Goal: Communication & Community: Answer question/provide support

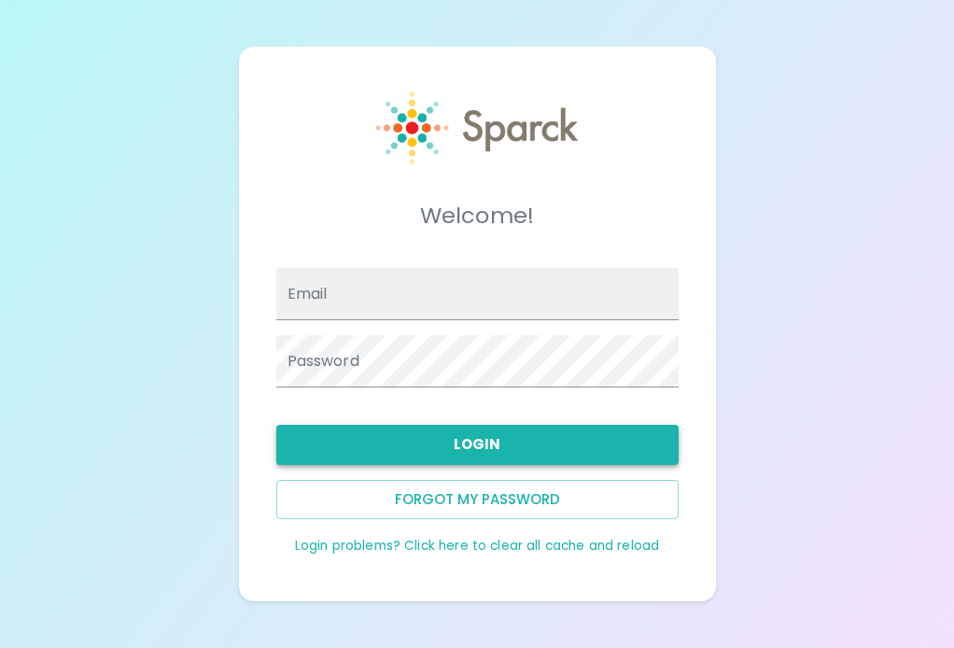
type input "[EMAIL_ADDRESS][DOMAIN_NAME]"
click at [405, 444] on button "Login" at bounding box center [477, 444] width 402 height 39
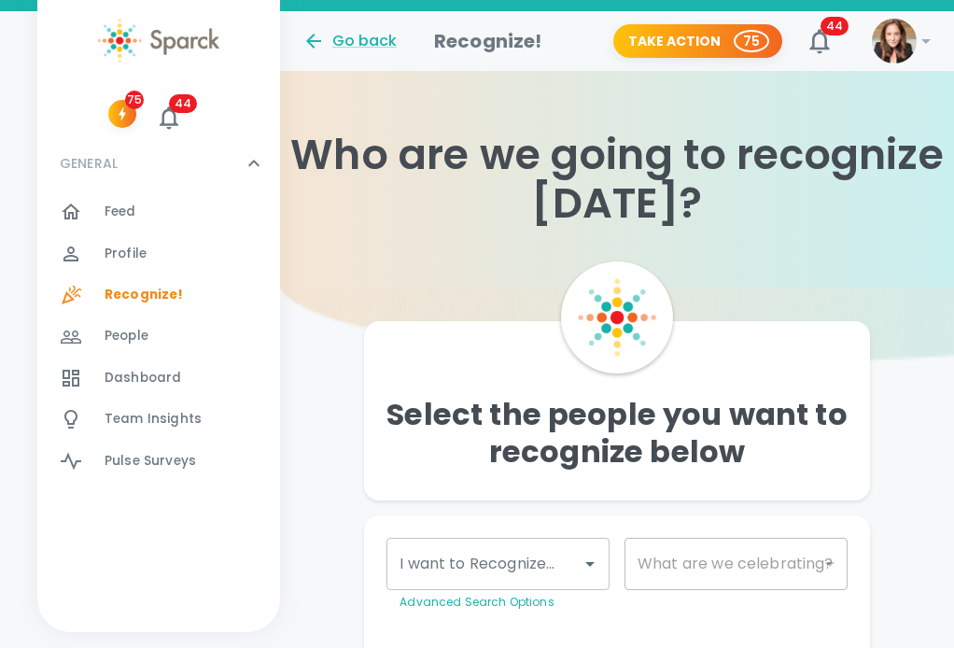
click at [573, 554] on div "I want to Recognize..." at bounding box center [498, 564] width 223 height 52
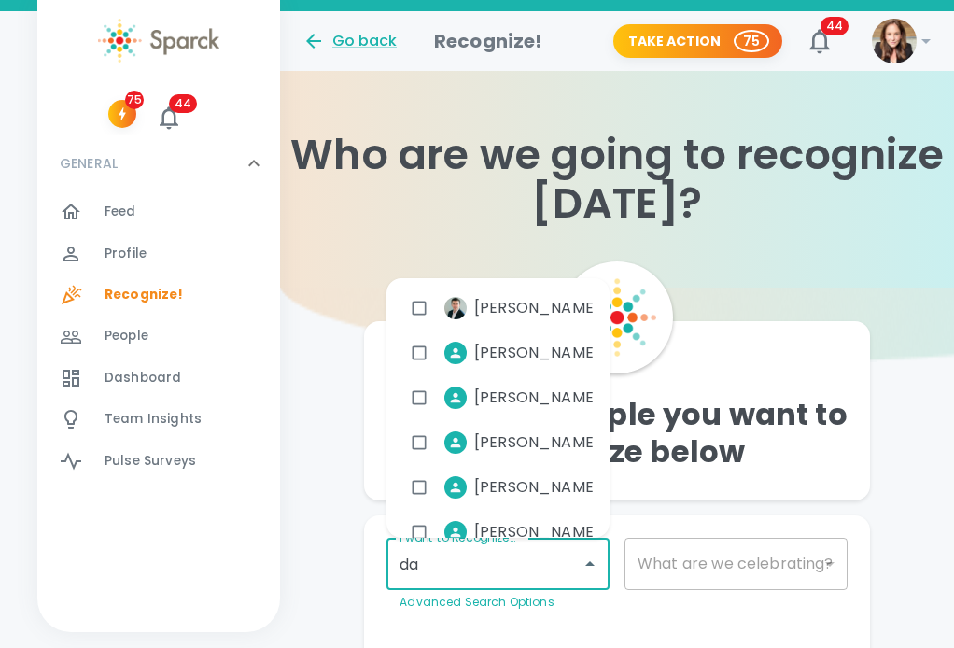
type input "[PERSON_NAME]"
click at [413, 358] on input "checkbox" at bounding box center [419, 352] width 35 height 35
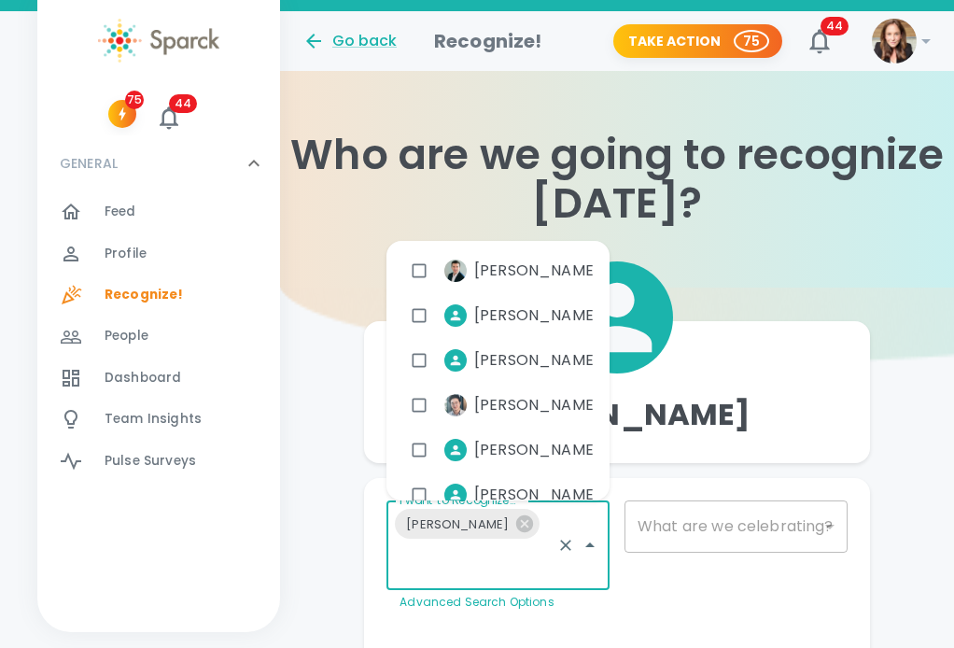
click at [650, 525] on div "​" at bounding box center [736, 526] width 223 height 52
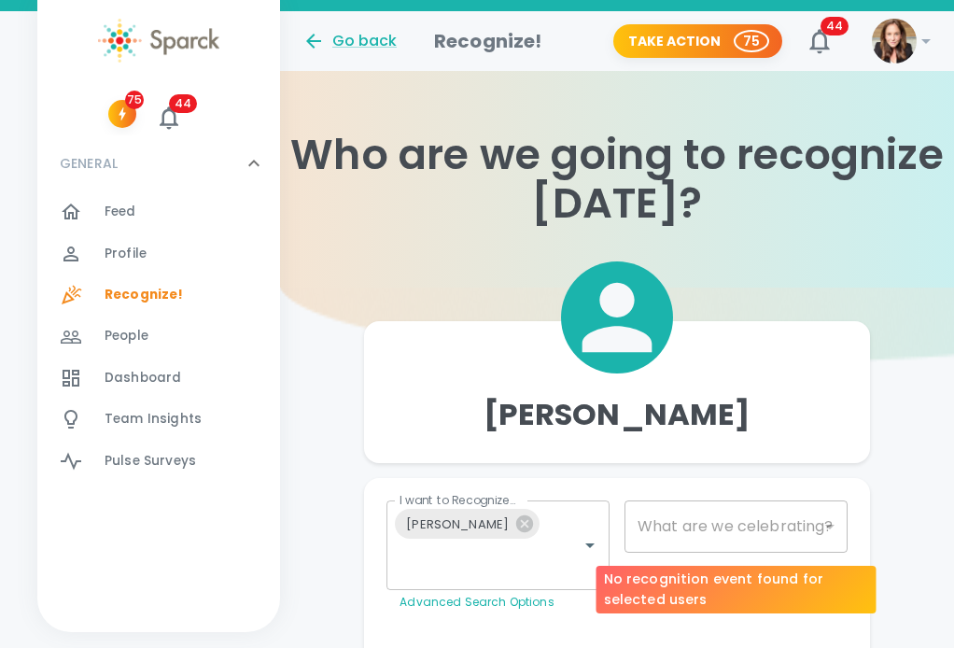
click at [669, 534] on div "​" at bounding box center [736, 526] width 223 height 52
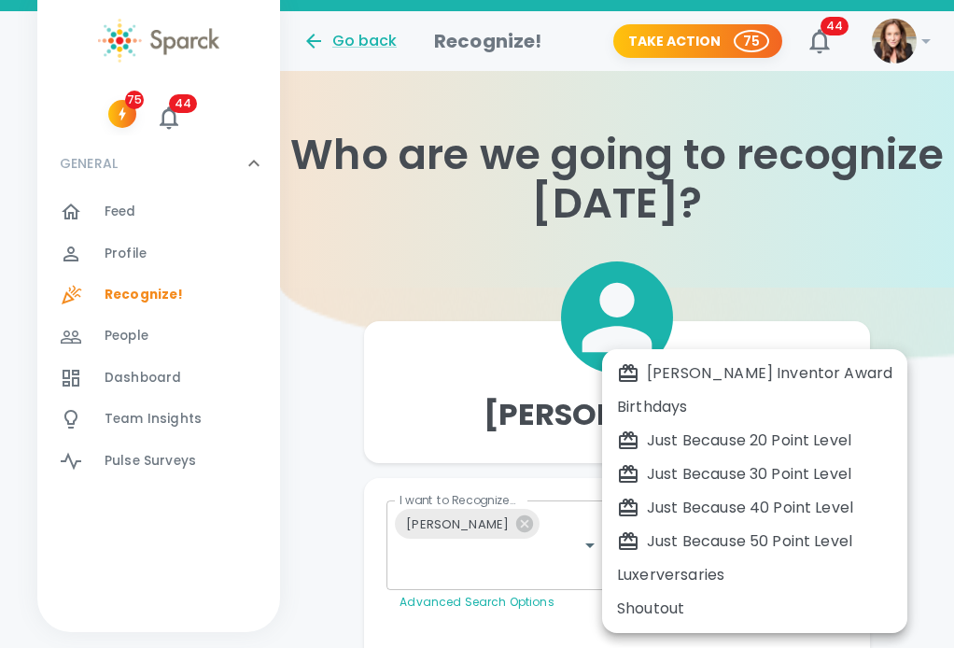
click at [688, 514] on body "Skip Navigation Go back Recognize! Take Action 75 44 ! 75 44 GENERAL 0 Feed 0 P…" at bounding box center [477, 369] width 954 height 739
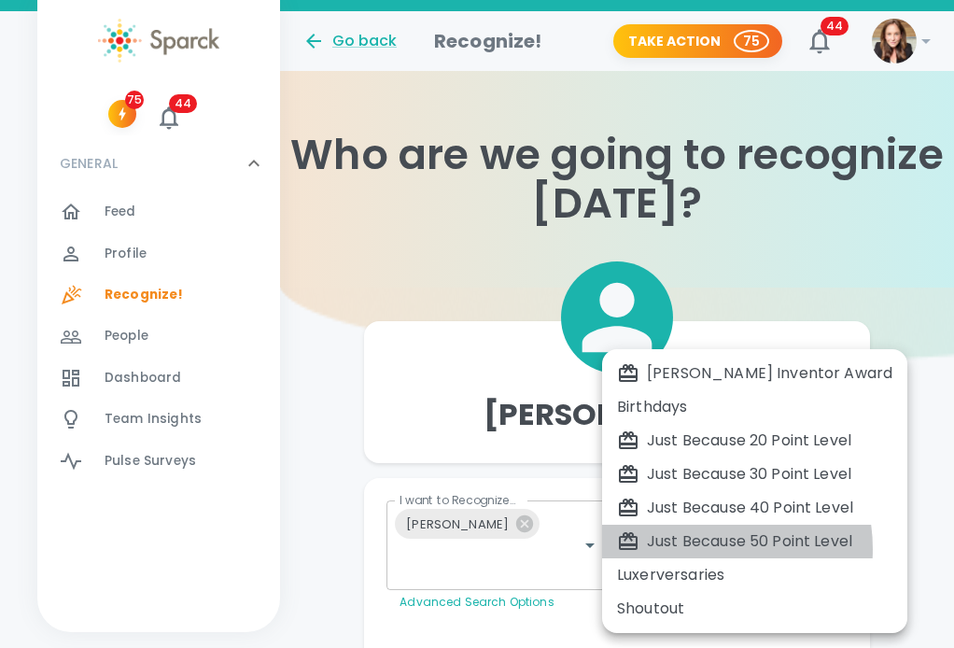
click at [695, 549] on div "Just Because 50 Point Level" at bounding box center [754, 541] width 275 height 22
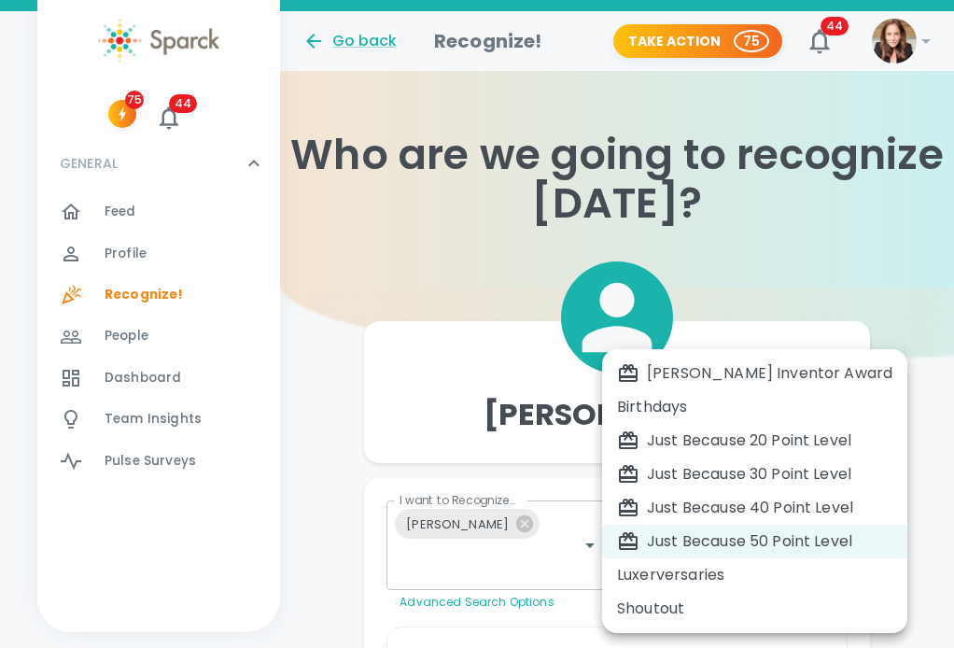
click at [692, 580] on div "Luxerversaries" at bounding box center [754, 575] width 275 height 22
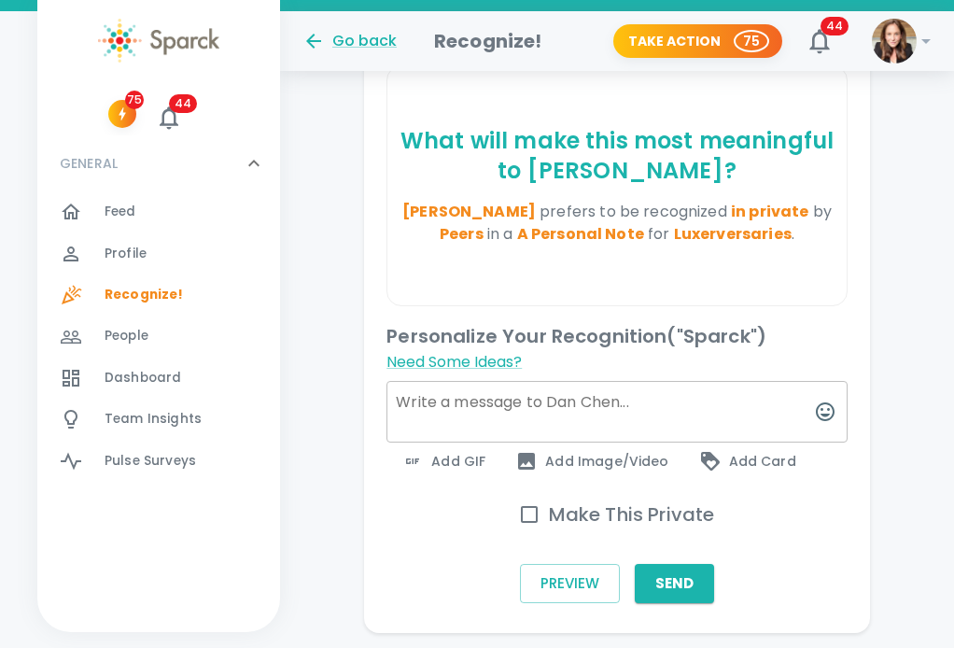
scroll to position [585, 0]
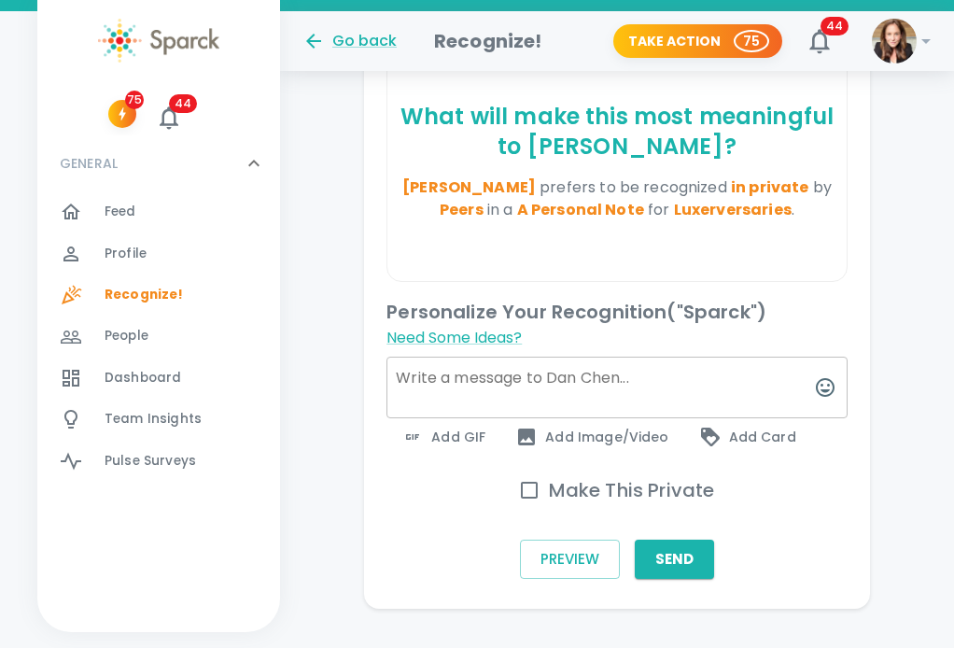
click at [719, 426] on span "Add Card" at bounding box center [747, 437] width 97 height 22
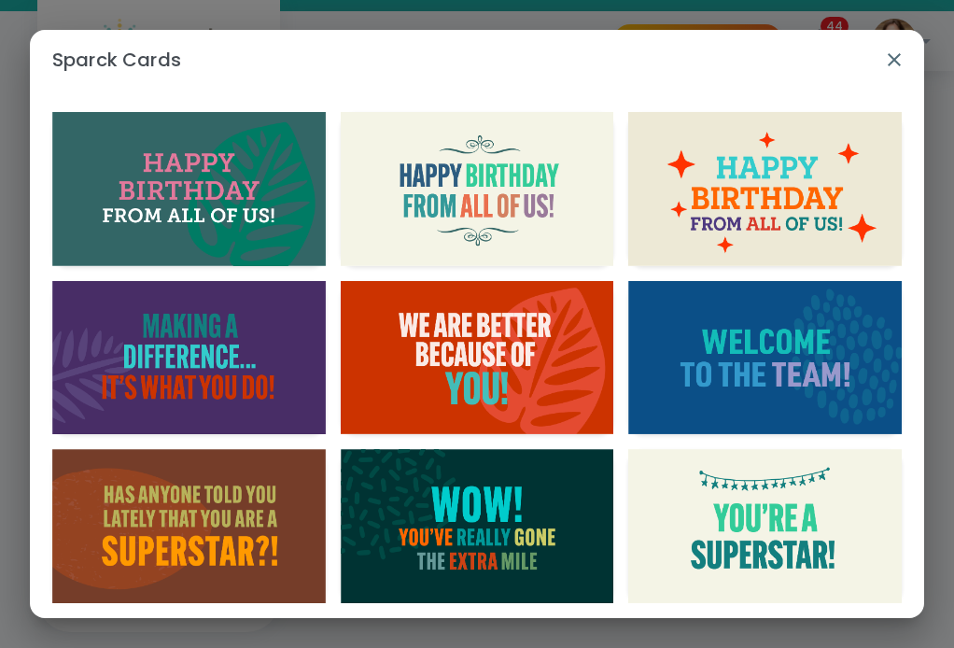
type input "2009"
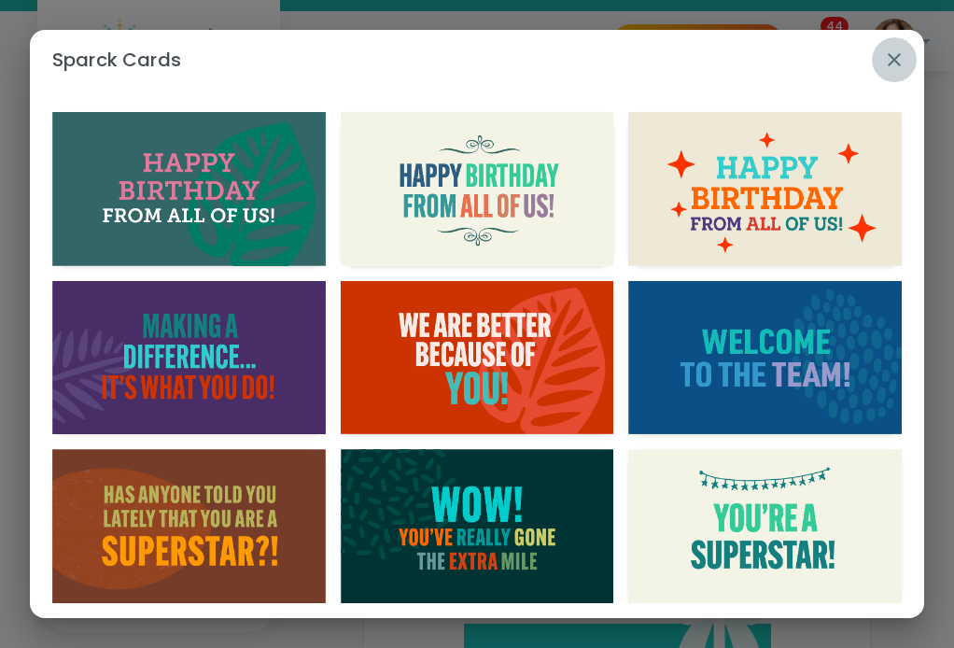
click at [892, 57] on icon "button" at bounding box center [894, 59] width 13 height 13
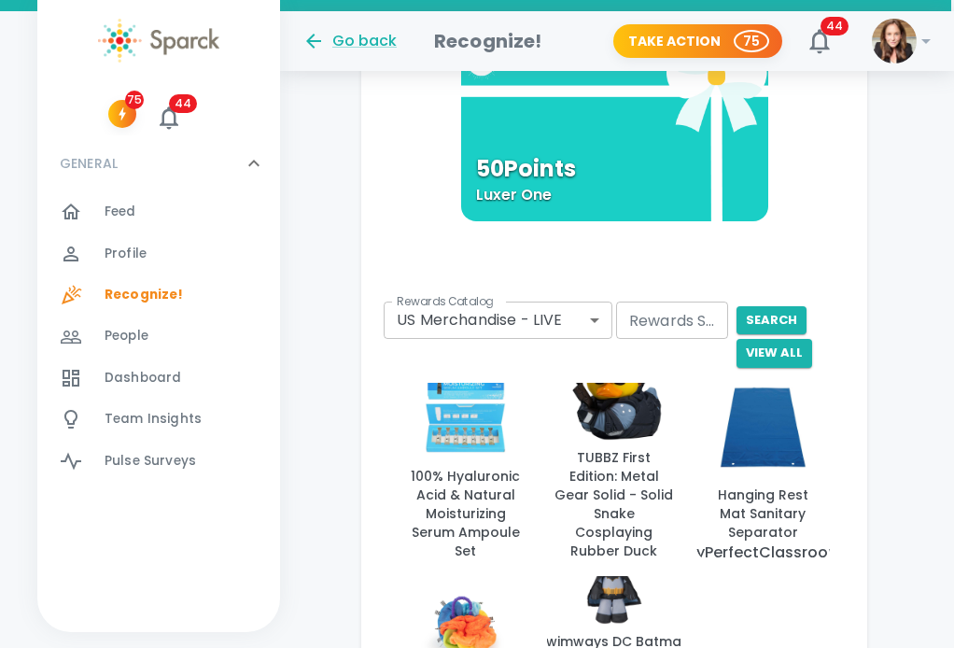
scroll to position [1120, 3]
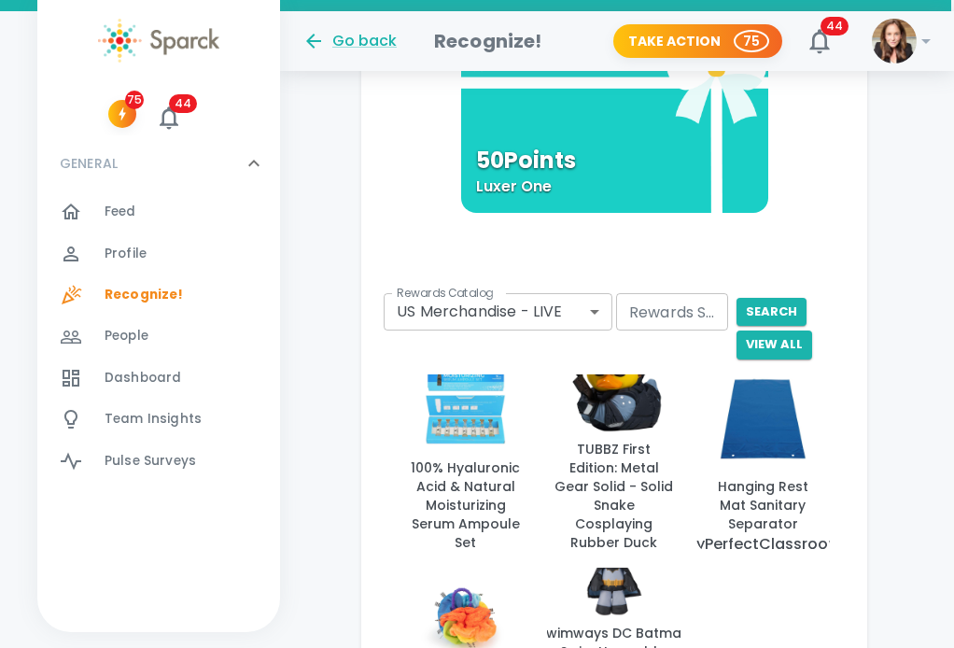
click at [591, 299] on div "Rewards Catalog US Merchandise - LIVE 728 Rewards Catalog" at bounding box center [496, 324] width 233 height 71
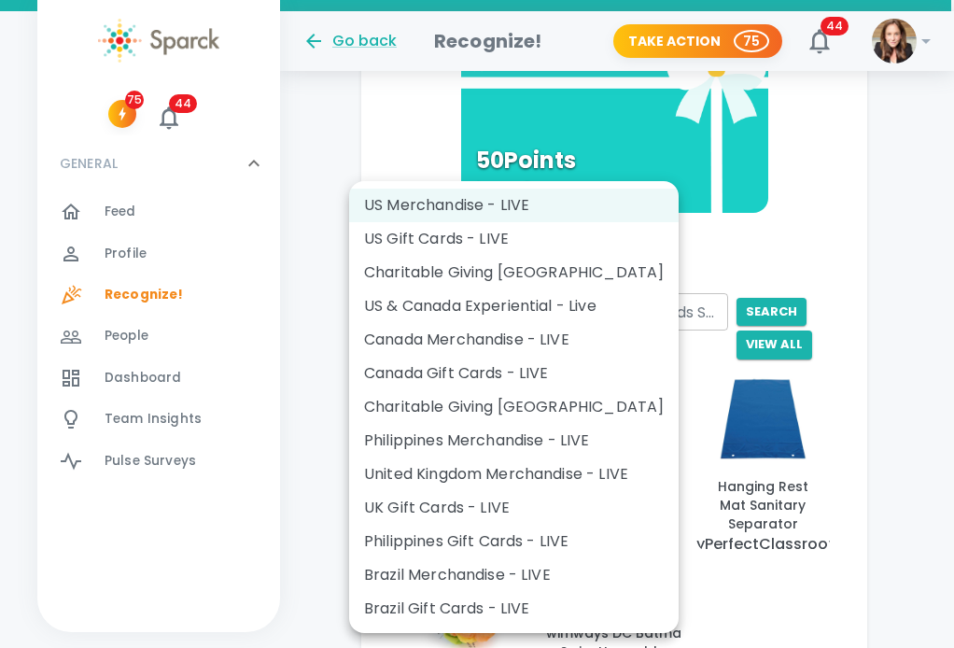
click at [556, 240] on li "US Gift Cards - LIVE" at bounding box center [514, 239] width 330 height 34
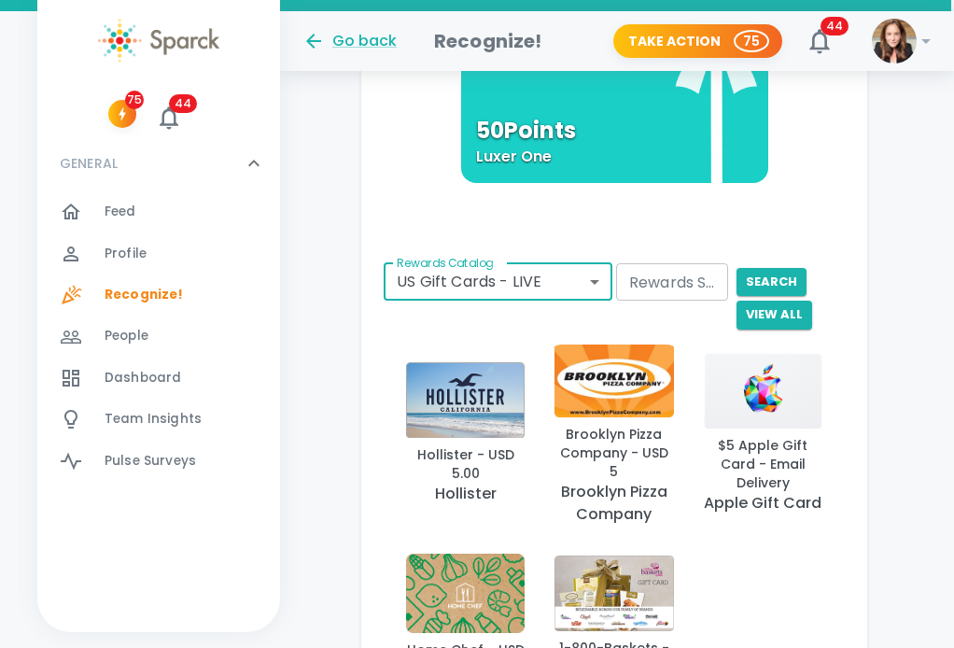
scroll to position [1077, 3]
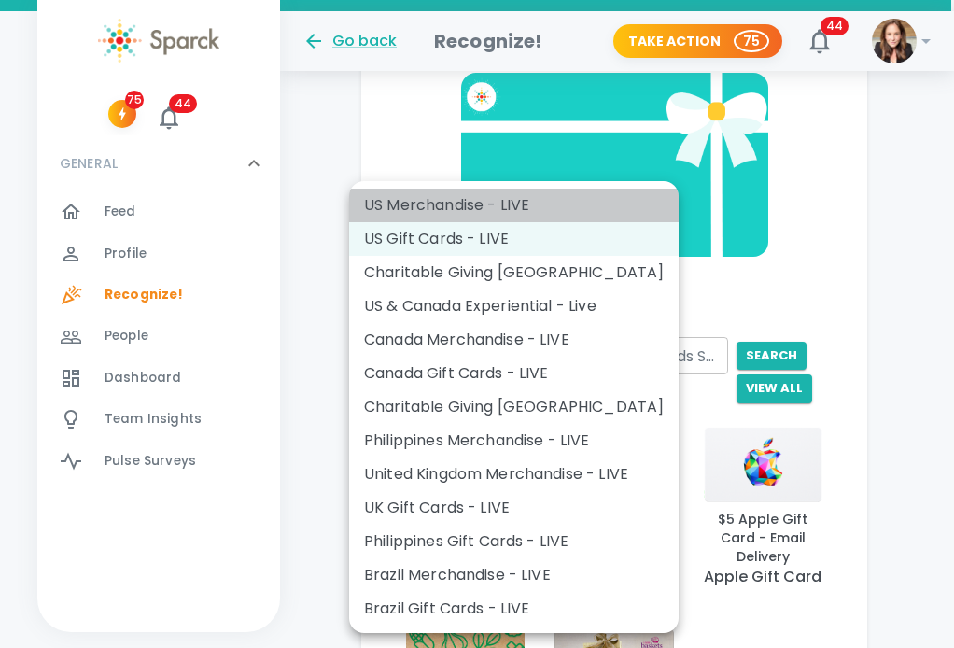
click at [560, 204] on li "US Merchandise - LIVE" at bounding box center [514, 206] width 330 height 34
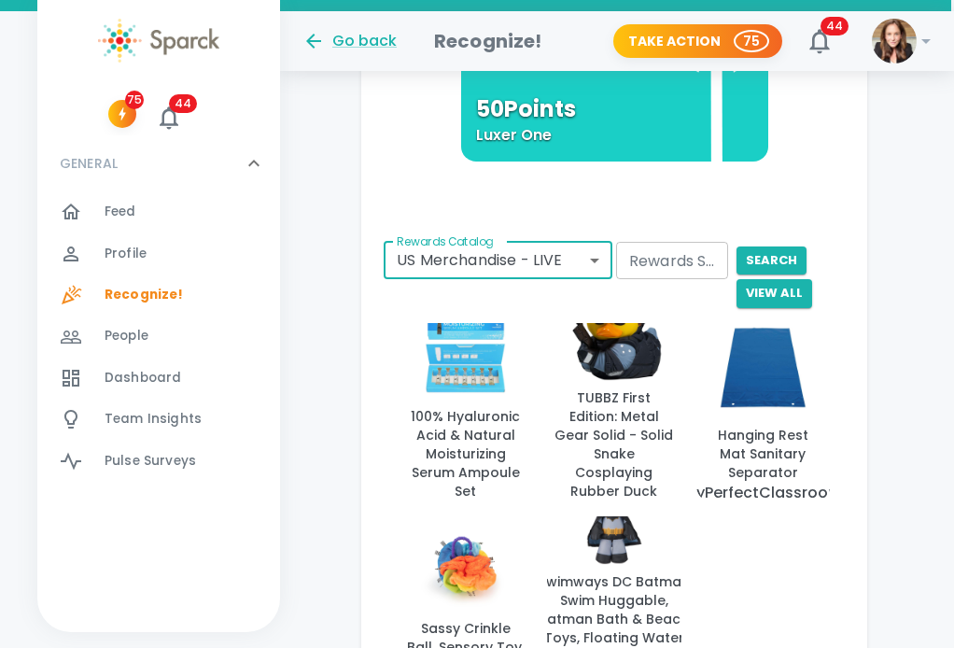
scroll to position [1166, 3]
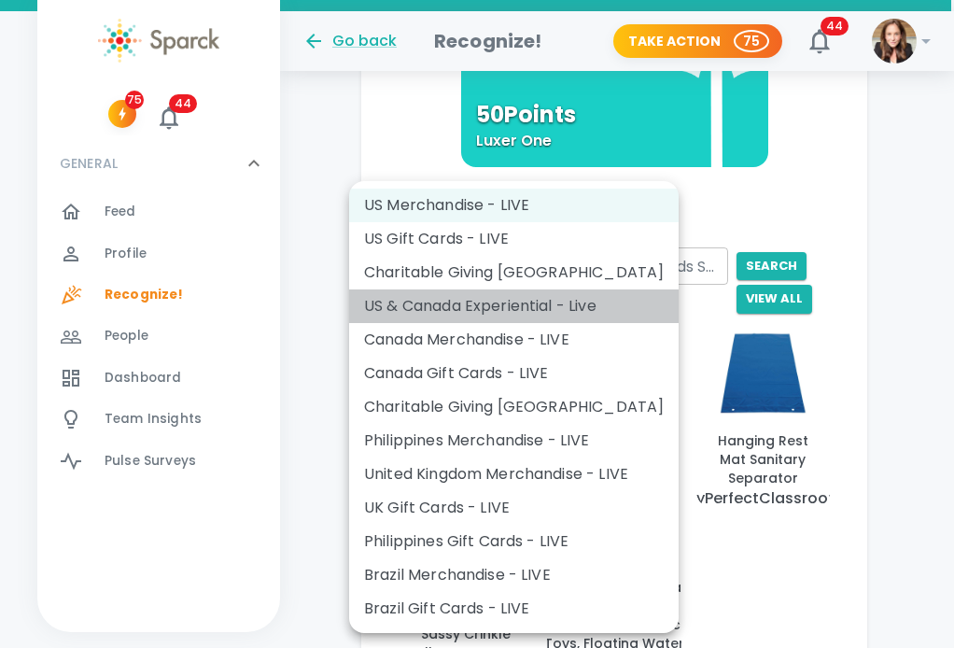
click at [531, 317] on li "US & Canada Experiential - Live" at bounding box center [514, 306] width 330 height 34
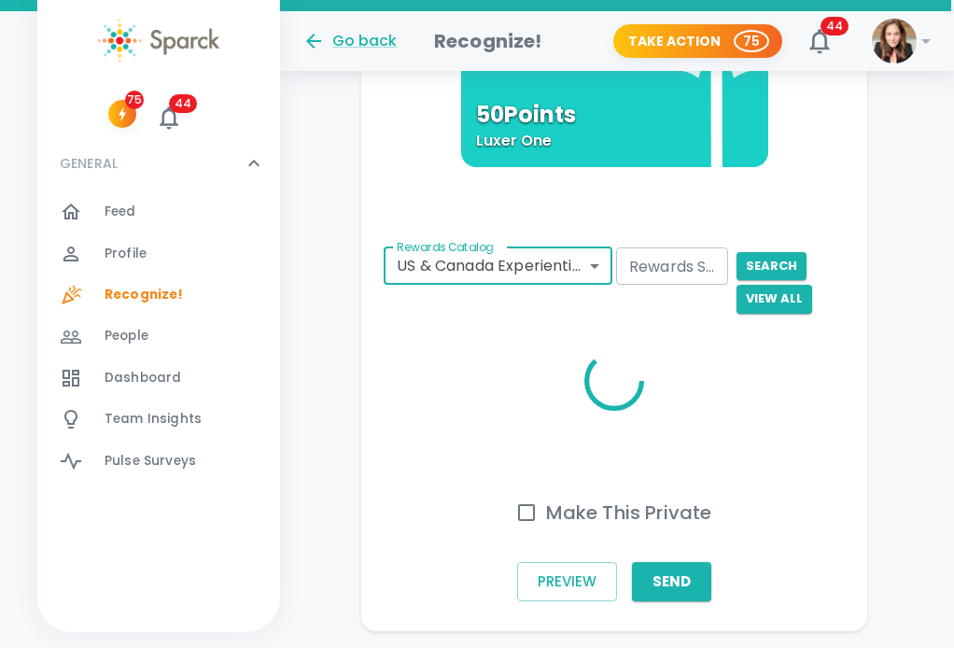
scroll to position [1121, 3]
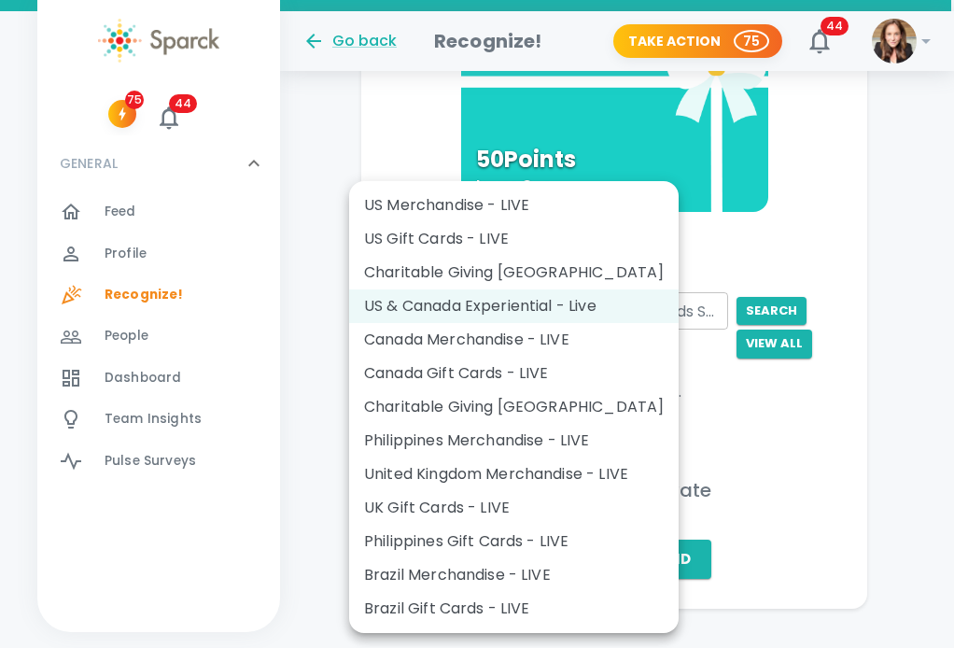
click at [404, 214] on li "US Merchandise - LIVE" at bounding box center [514, 206] width 330 height 34
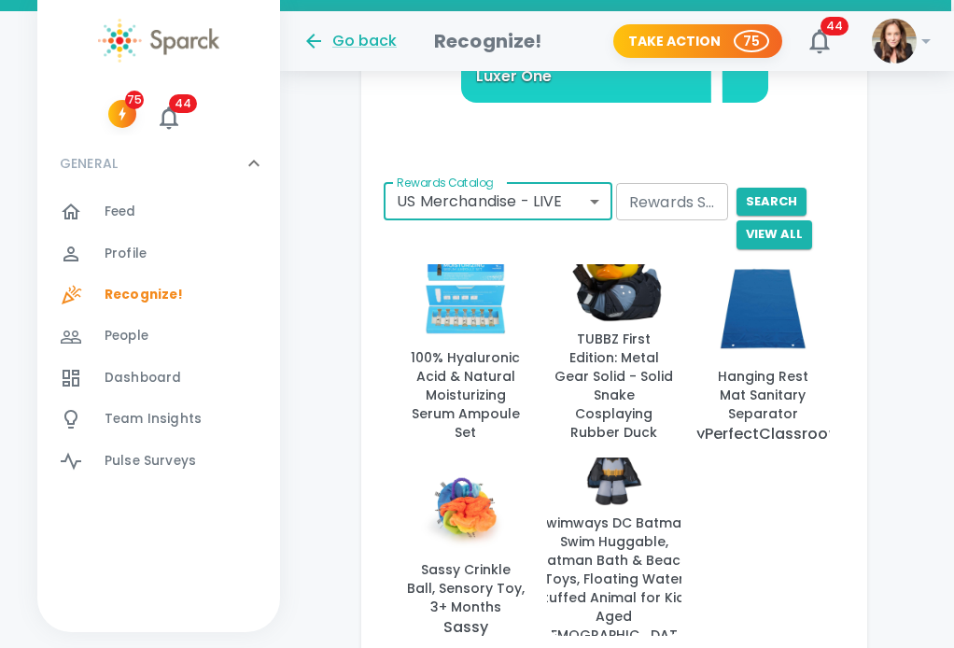
scroll to position [1241, 3]
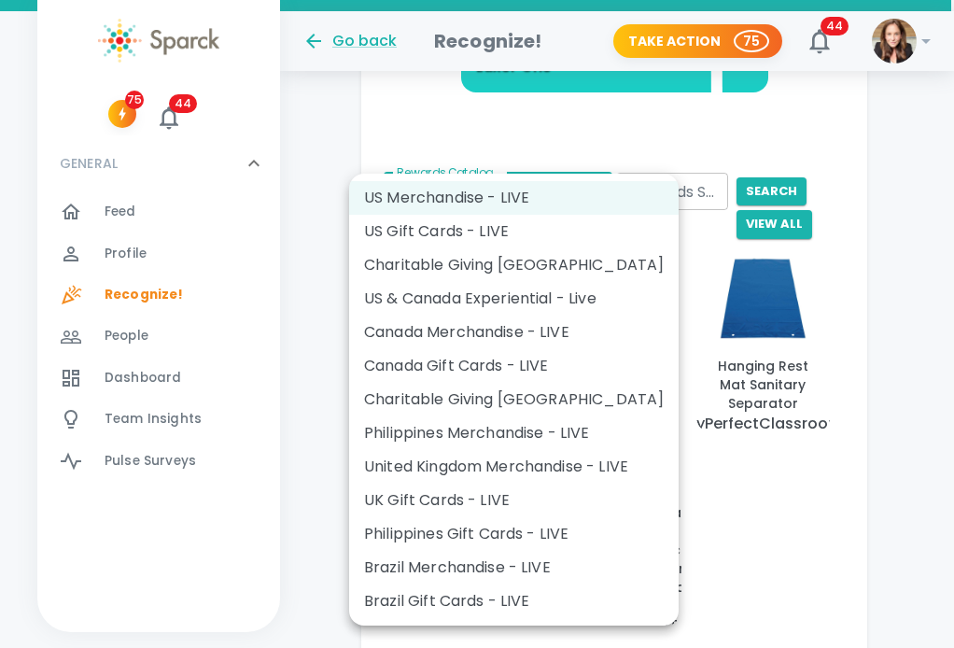
click at [538, 226] on li "US Gift Cards - LIVE" at bounding box center [514, 232] width 330 height 34
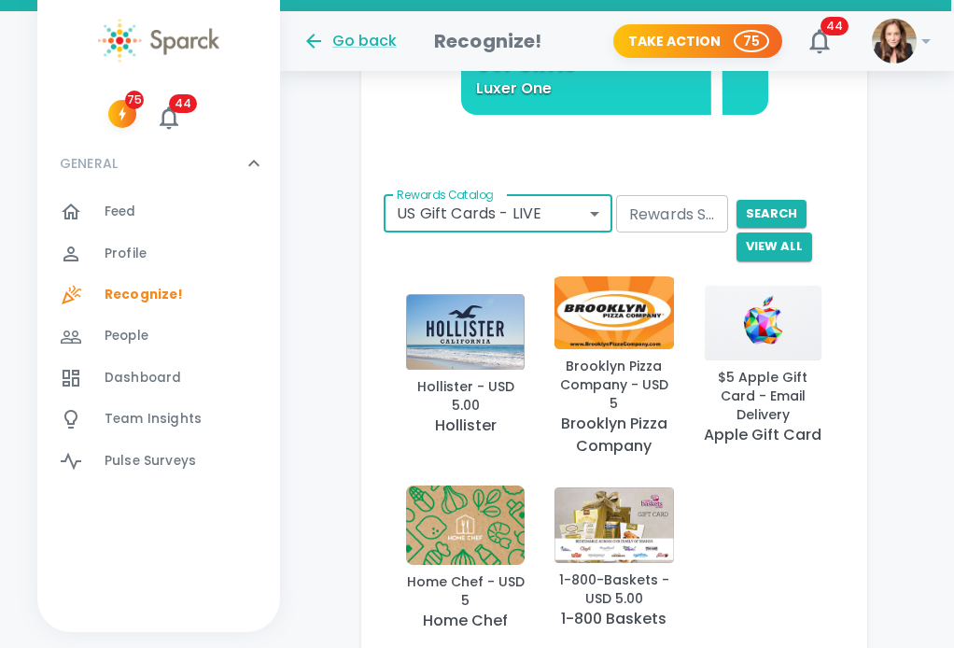
scroll to position [1227, 3]
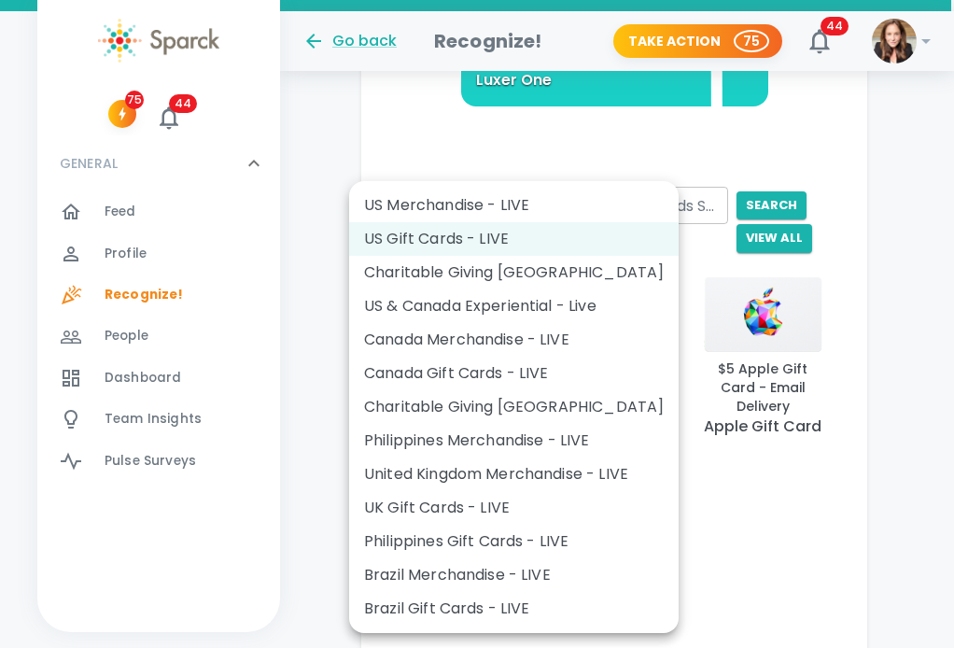
click at [499, 213] on li "US Merchandise - LIVE" at bounding box center [514, 206] width 330 height 34
type input "728"
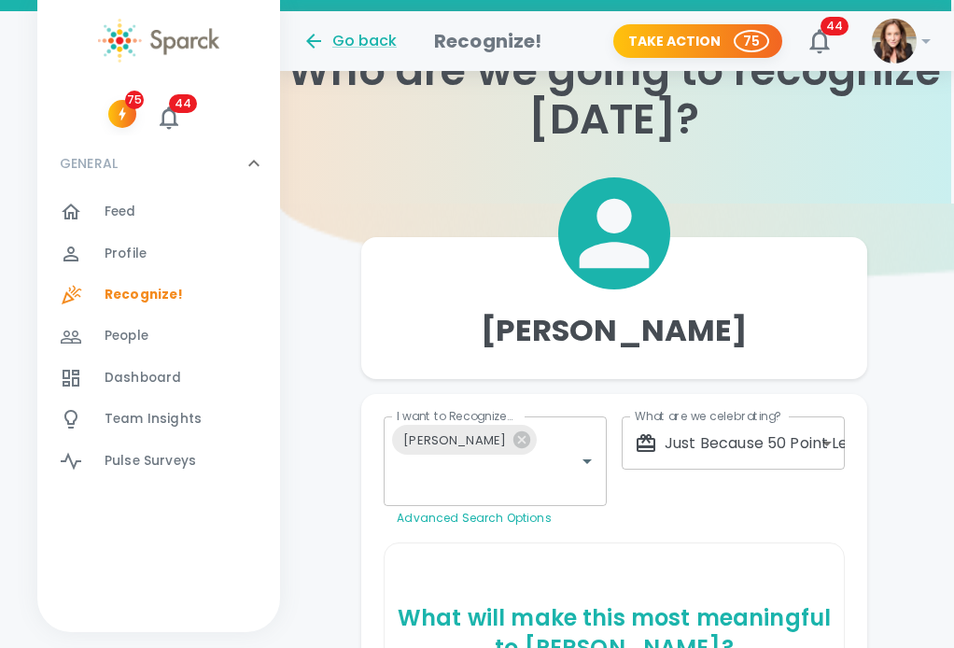
scroll to position [131, 3]
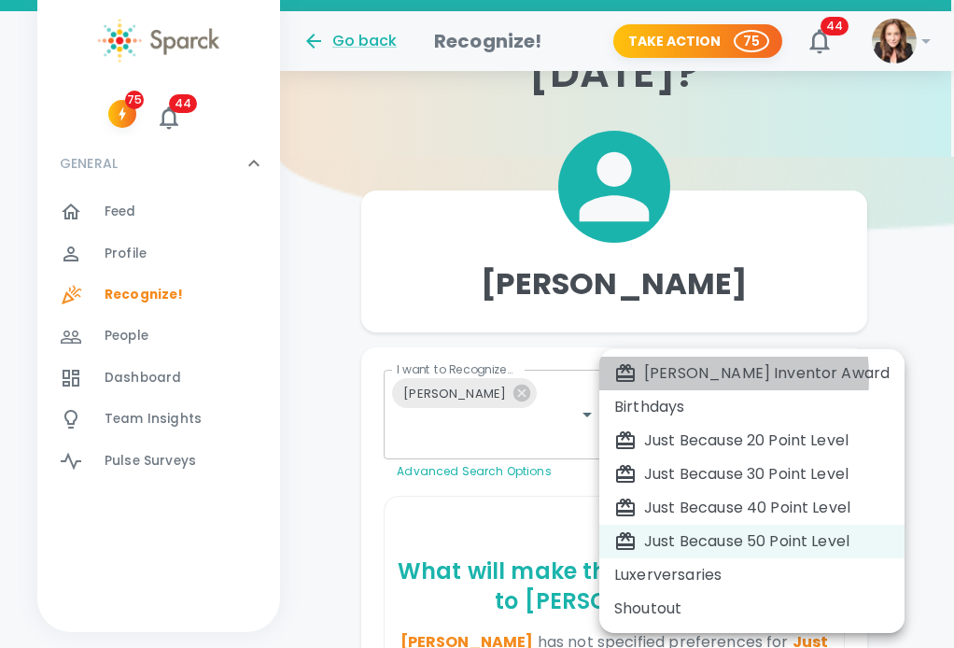
click at [666, 377] on div "[PERSON_NAME] Inventor Award" at bounding box center [751, 373] width 275 height 22
type input "2054"
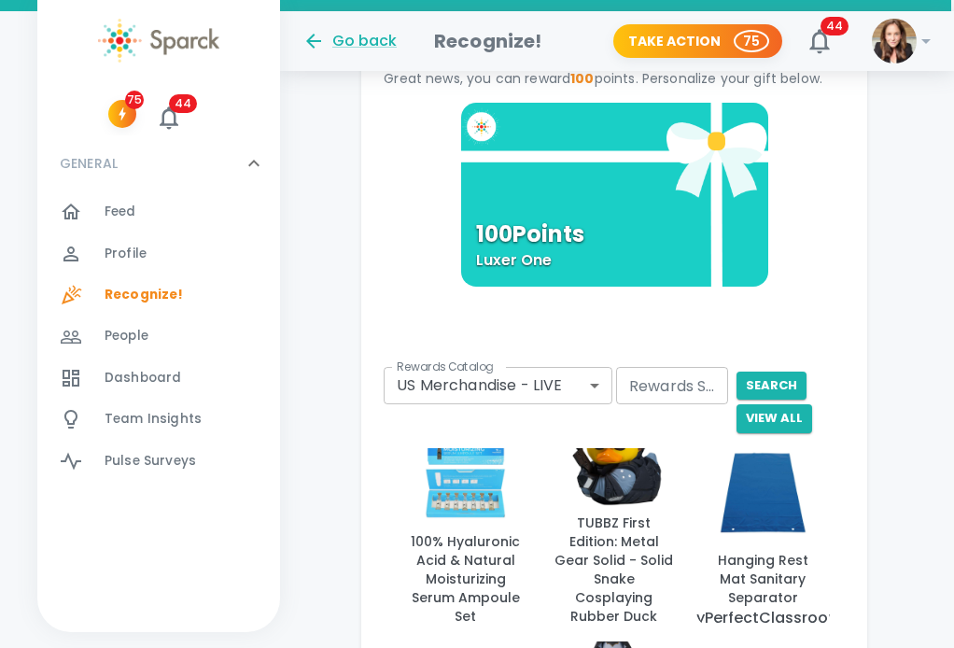
scroll to position [1060, 3]
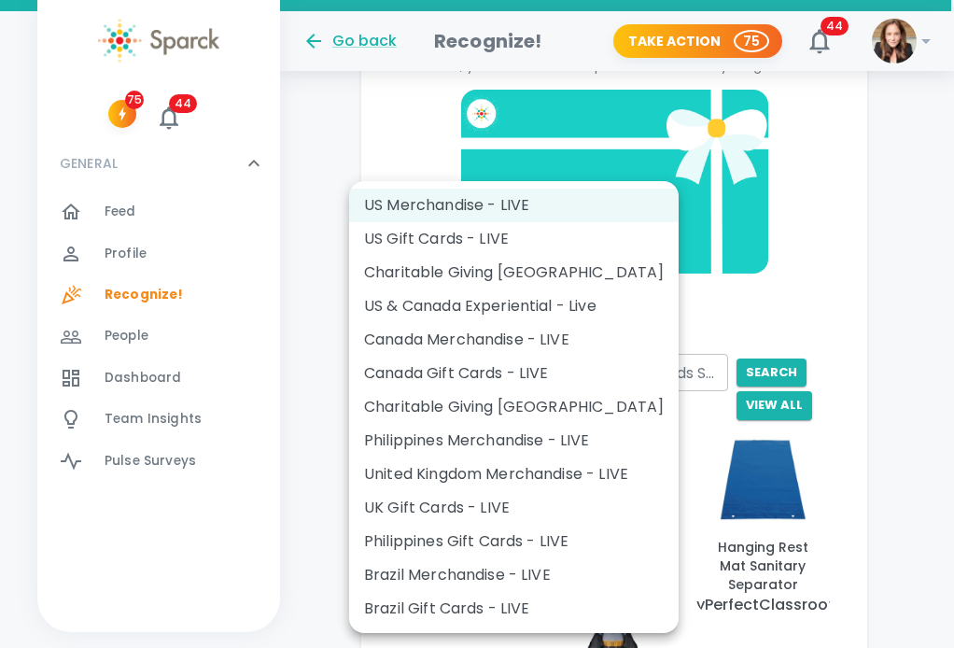
click at [593, 343] on body "Skip Navigation Go back Recognize! Take Action 75 44 ! 75 44 GENERAL 0 Feed 0 P…" at bounding box center [474, 9] width 954 height 2139
click at [562, 238] on li "US Gift Cards - LIVE" at bounding box center [514, 239] width 330 height 34
type input "877"
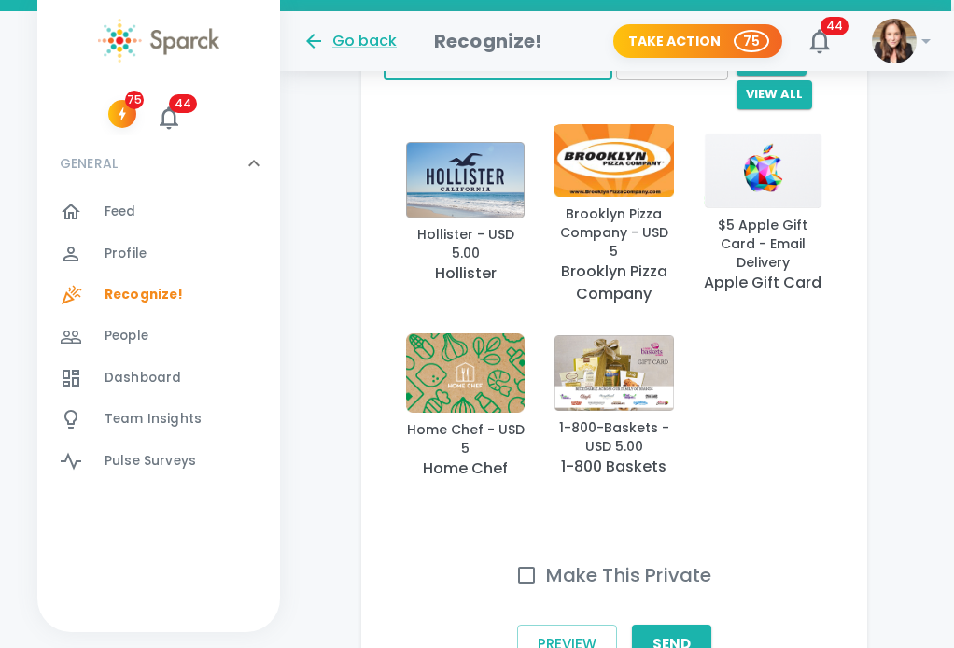
scroll to position [1456, 3]
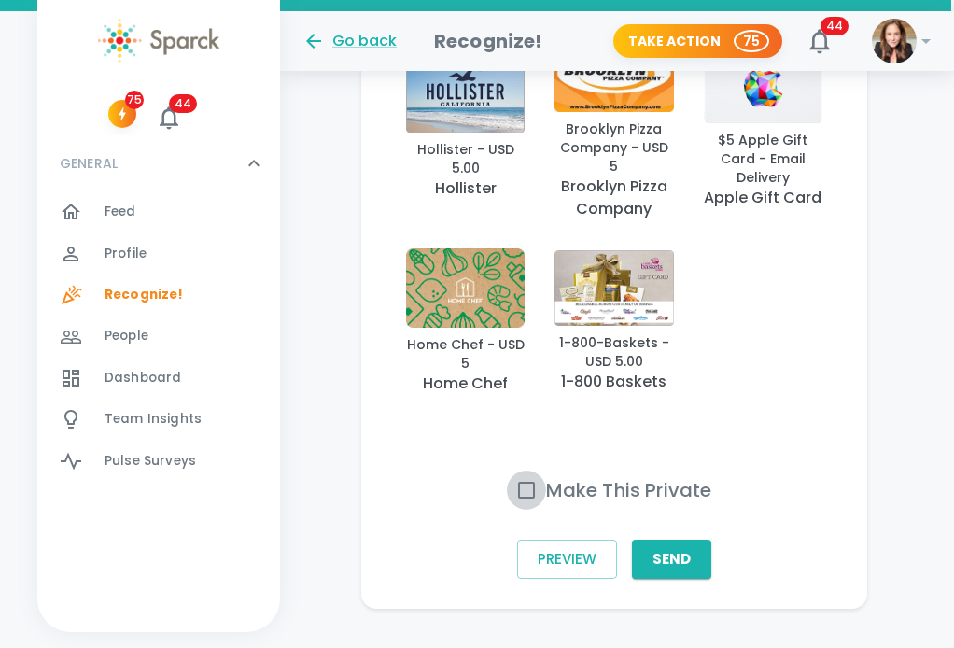
click at [530, 471] on input "Make This Private" at bounding box center [526, 490] width 39 height 39
checkbox input "true"
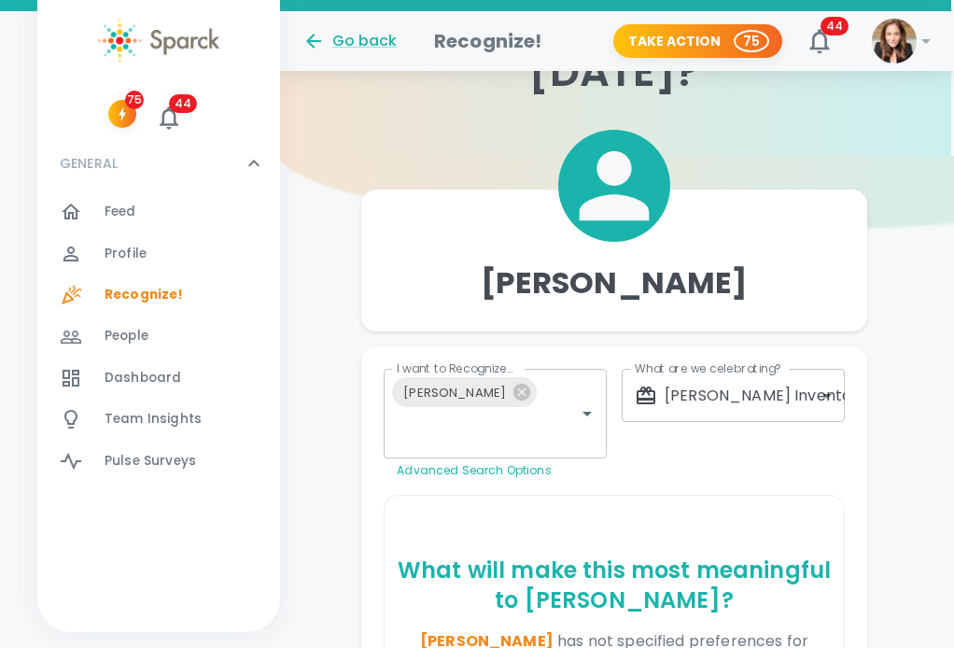
scroll to position [141, 3]
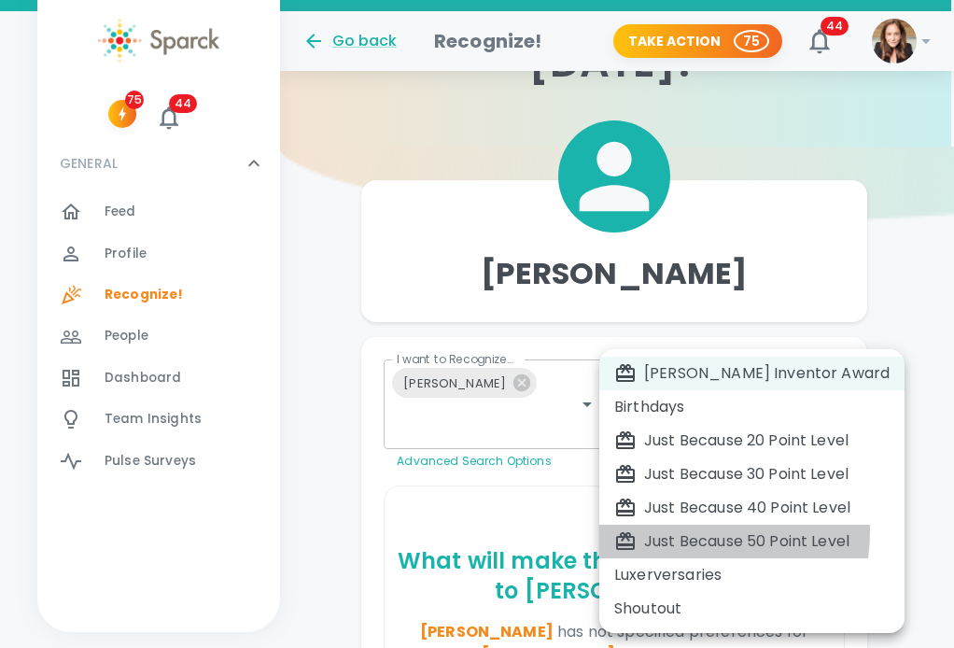
click at [664, 531] on div "Just Because 50 Point Level" at bounding box center [751, 541] width 275 height 22
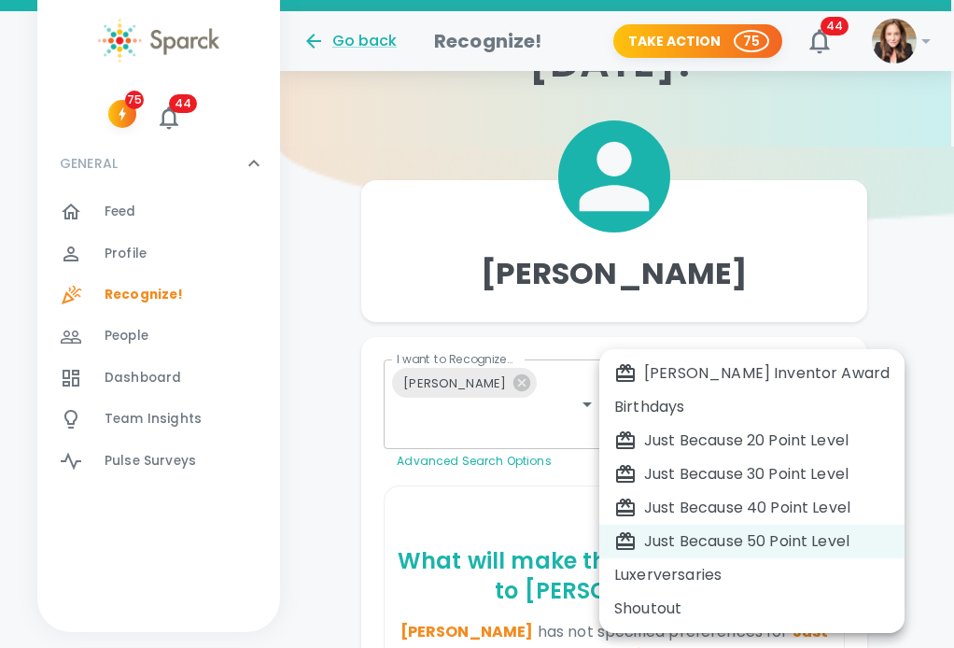
click at [658, 598] on div "Shoutout" at bounding box center [751, 609] width 275 height 22
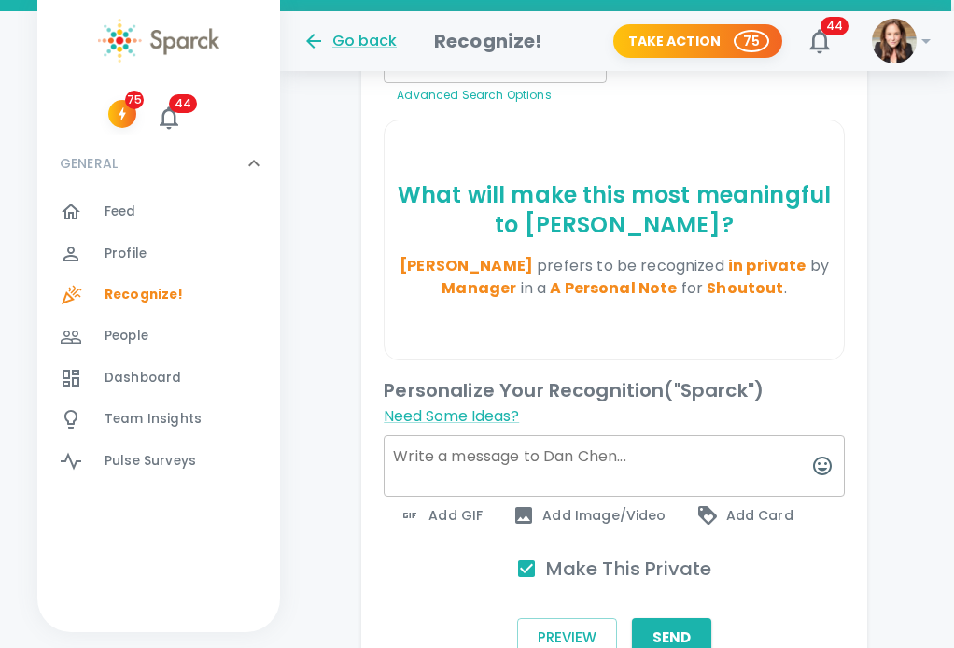
scroll to position [518, 3]
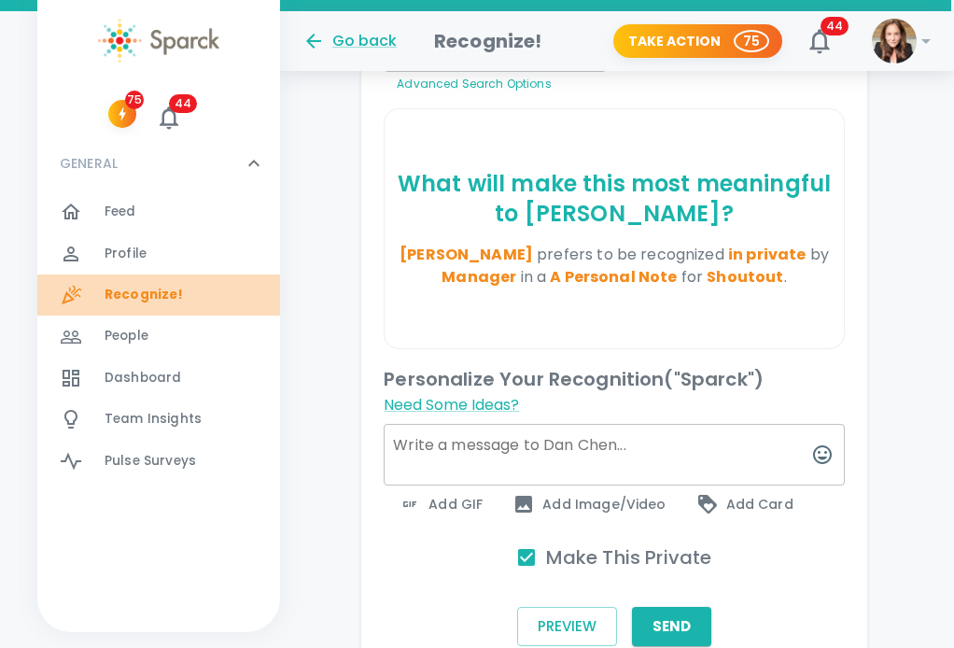
click at [152, 283] on span "Recognize! 0" at bounding box center [144, 295] width 79 height 26
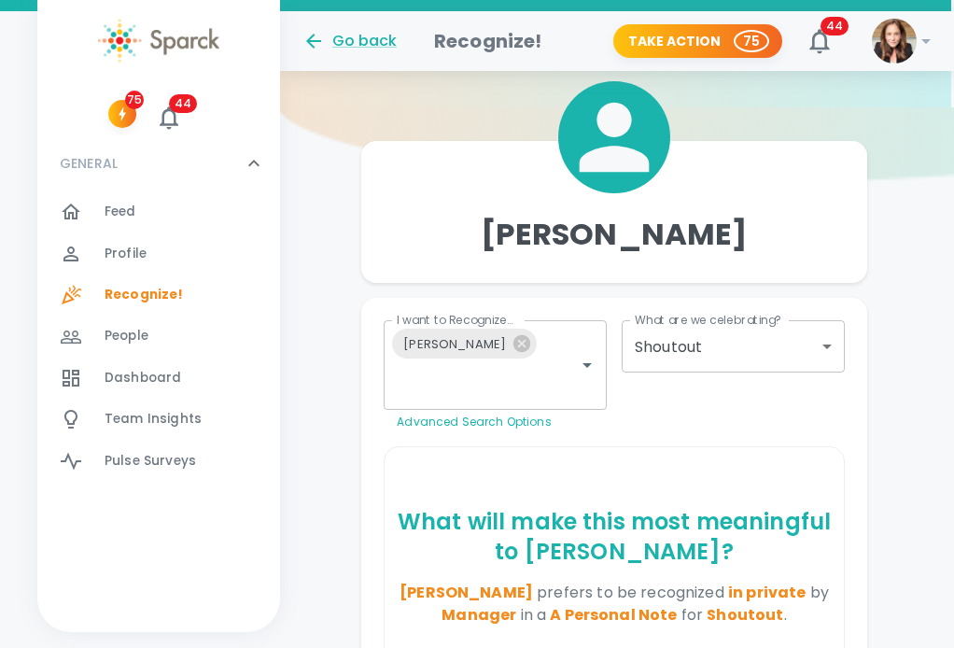
scroll to position [141, 3]
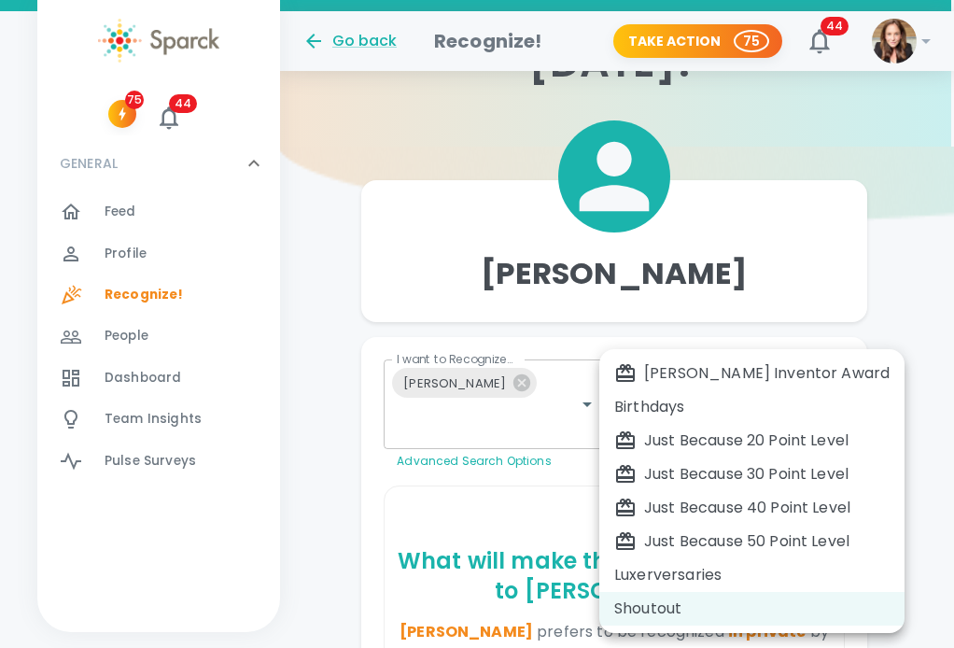
click at [669, 388] on body "Skip Navigation Go back Recognize! Take Action 75 44 ! 75 44 GENERAL 0 Feed 0 P…" at bounding box center [474, 493] width 954 height 1269
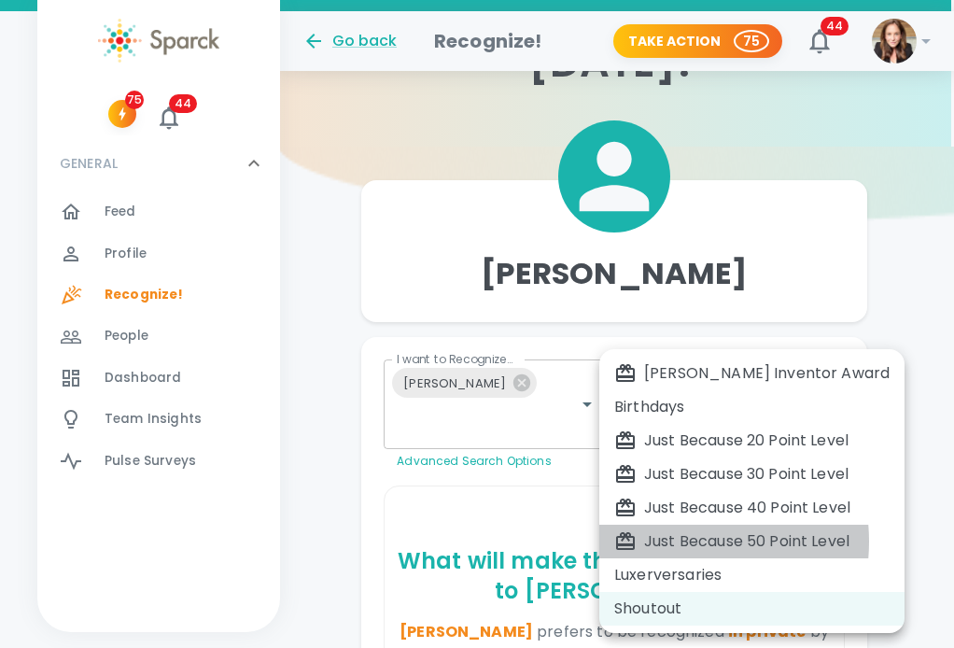
click at [669, 542] on div "Just Because 50 Point Level" at bounding box center [751, 541] width 275 height 22
type input "2009"
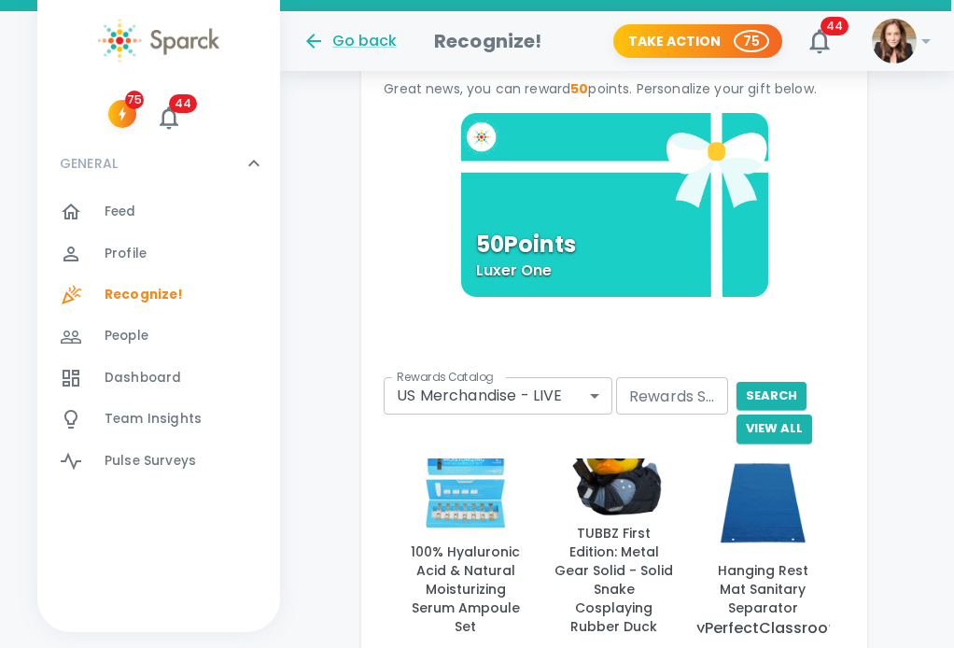
scroll to position [1038, 3]
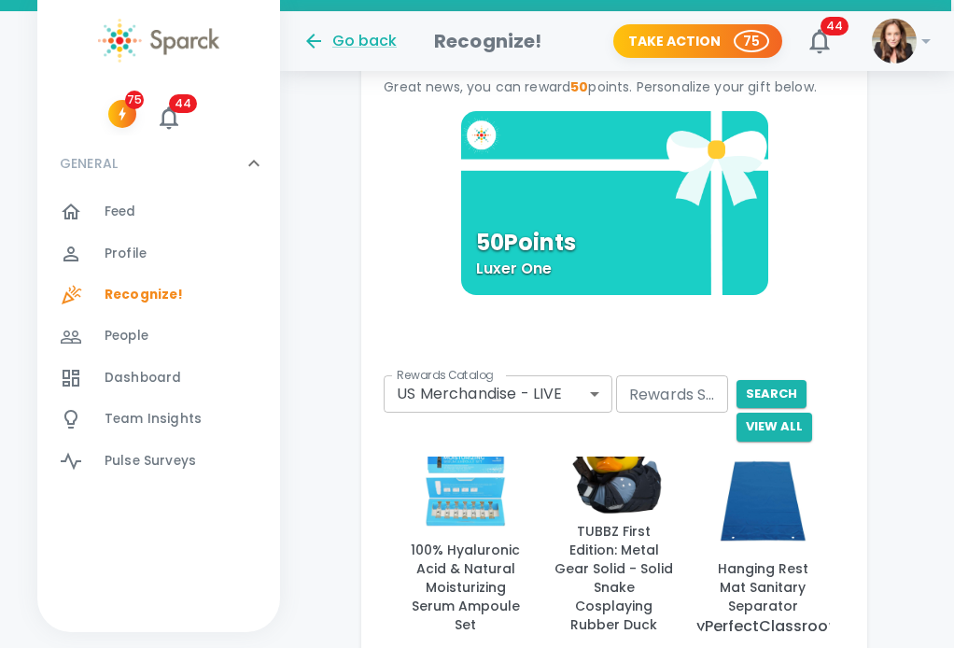
click at [653, 375] on input "Rewards Search" at bounding box center [672, 393] width 112 height 37
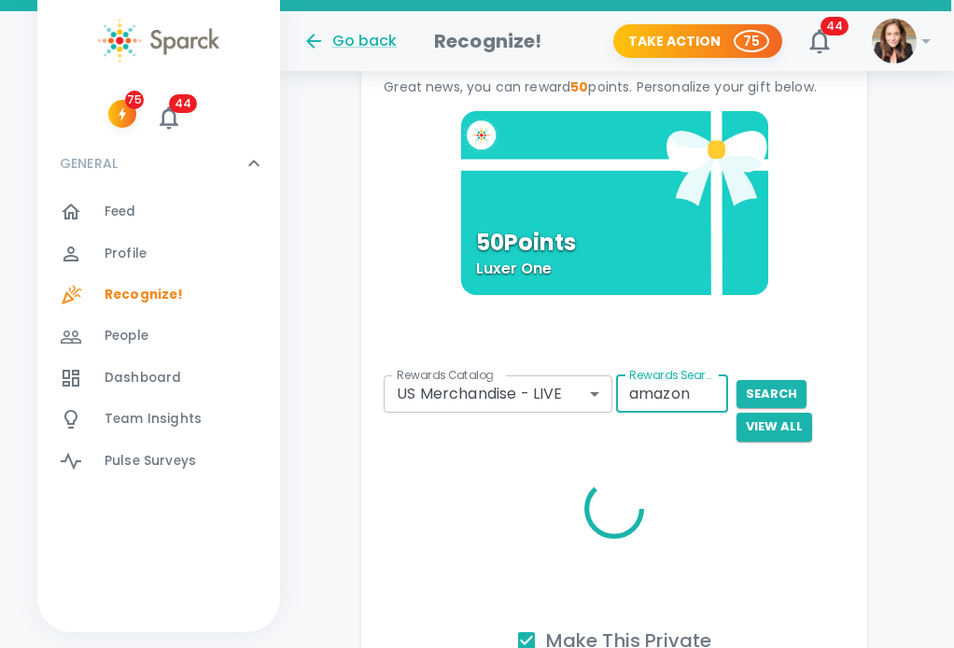
type input "amazon"
click at [737, 380] on button "search" at bounding box center [772, 394] width 70 height 29
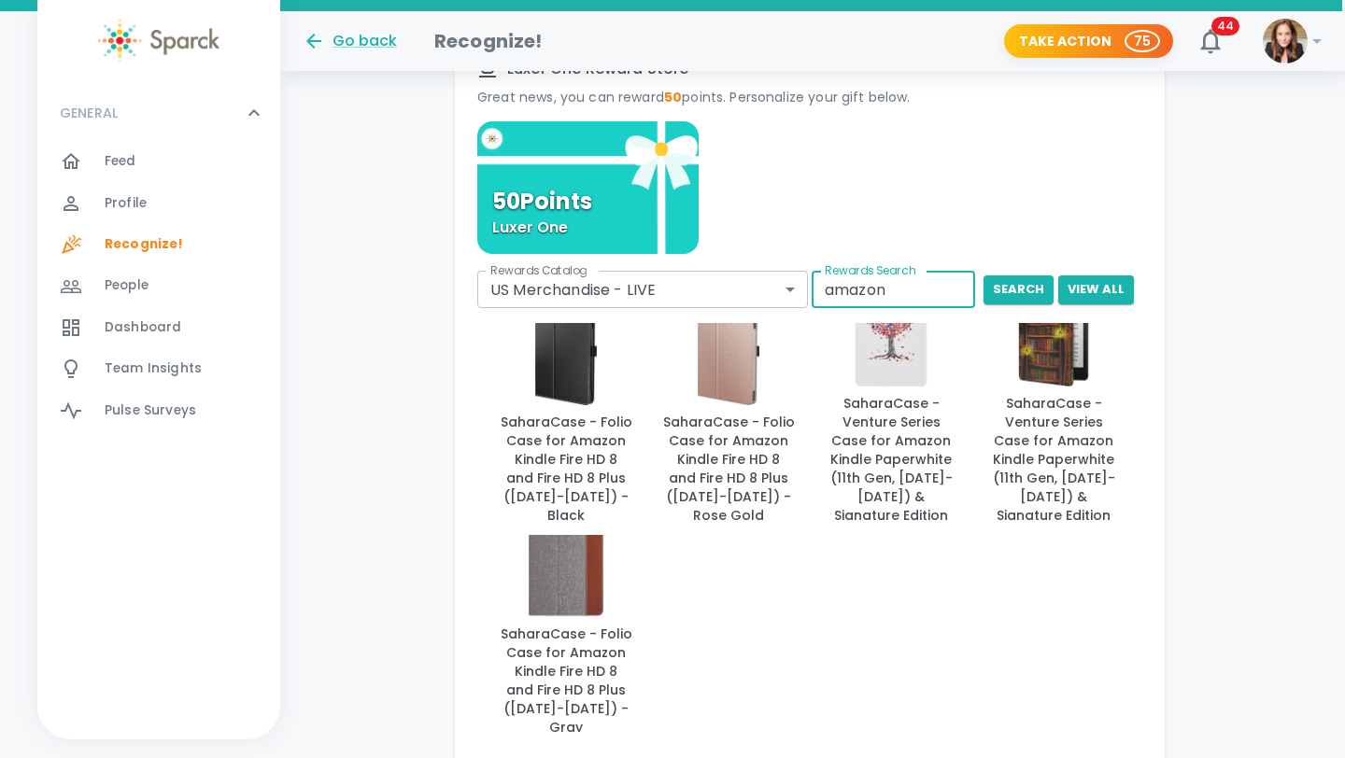
scroll to position [766, 3]
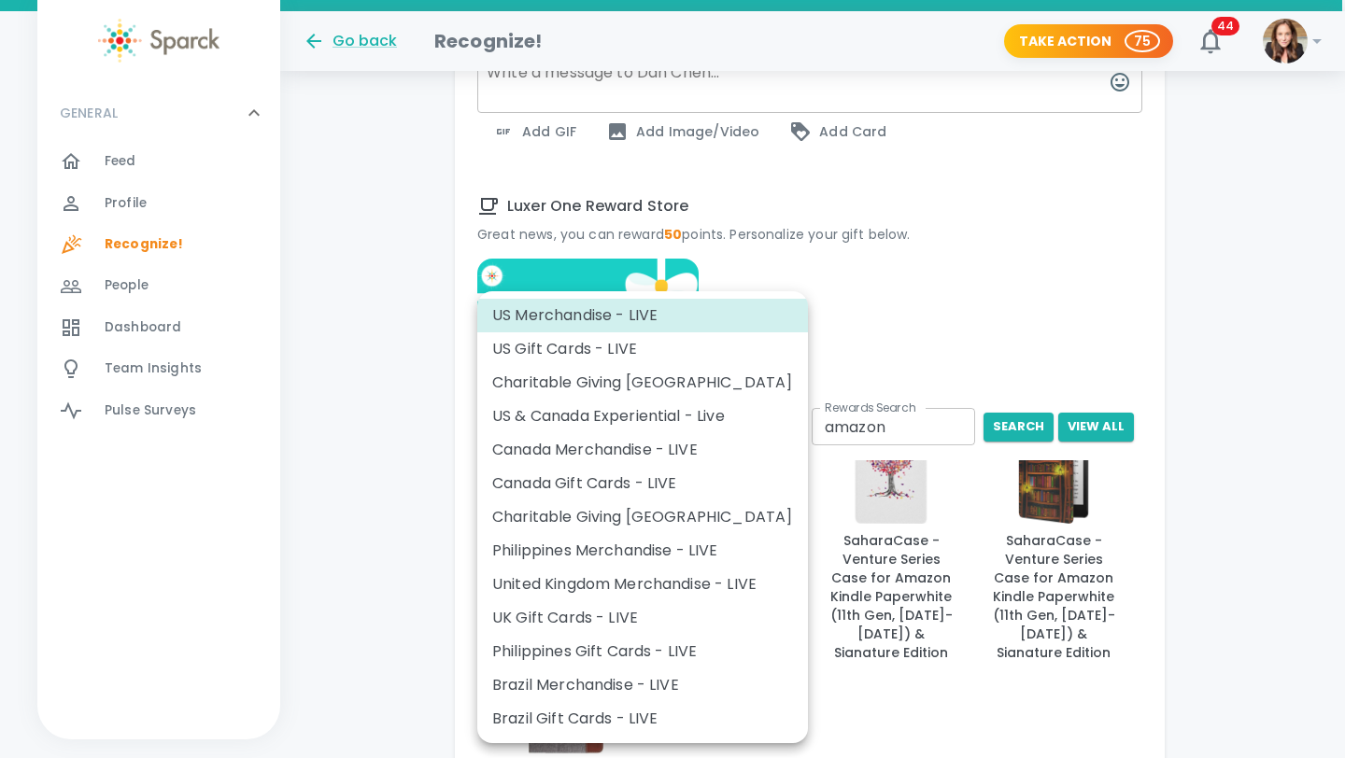
click at [787, 393] on body "Skip Navigation Go back Recognize! Take Action 75 44 GENERAL 0 Feed 0 Profile 0…" at bounding box center [669, 188] width 1345 height 1908
click at [757, 337] on li "US Gift Cards - LIVE" at bounding box center [642, 349] width 331 height 34
type input "877"
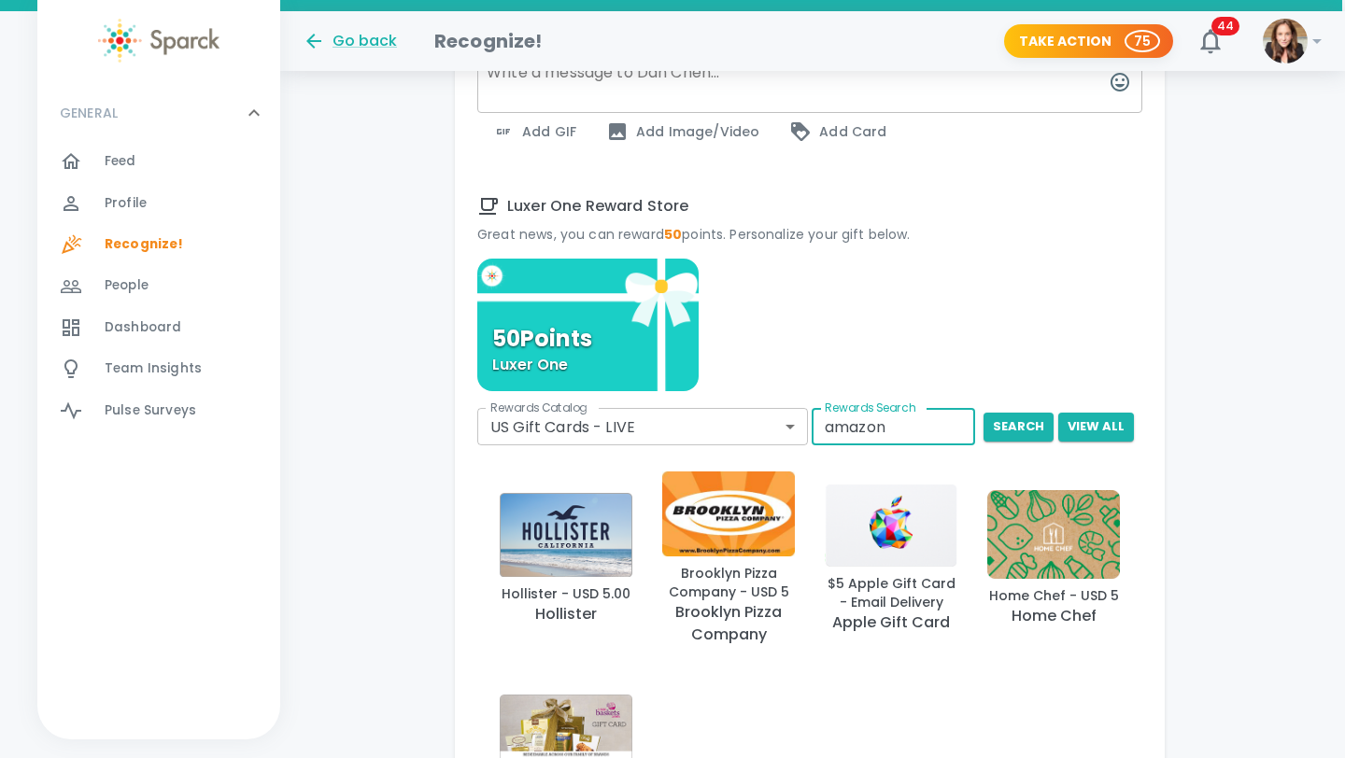
click at [909, 408] on input "amazon" at bounding box center [892, 426] width 163 height 37
click at [953, 413] on button "search" at bounding box center [1018, 427] width 70 height 29
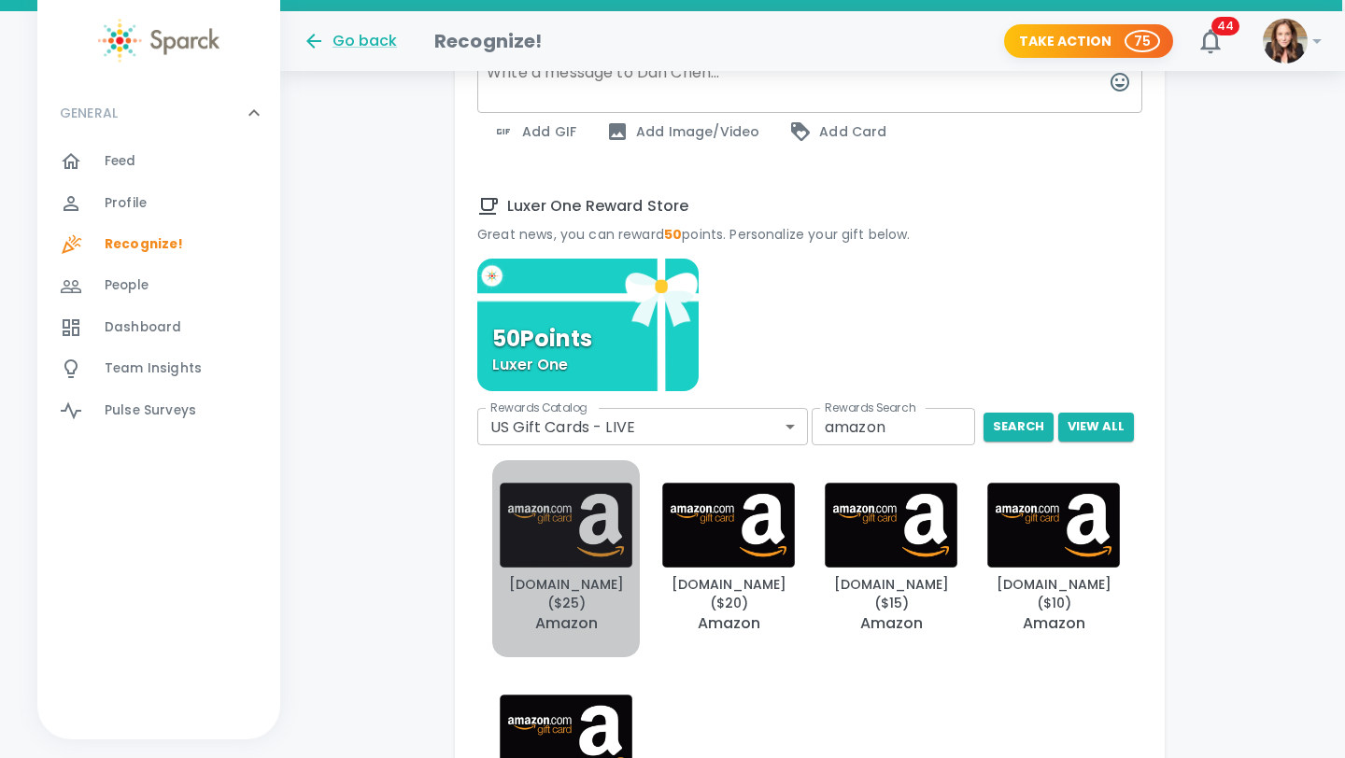
click at [601, 499] on img "button" at bounding box center [566, 525] width 133 height 84
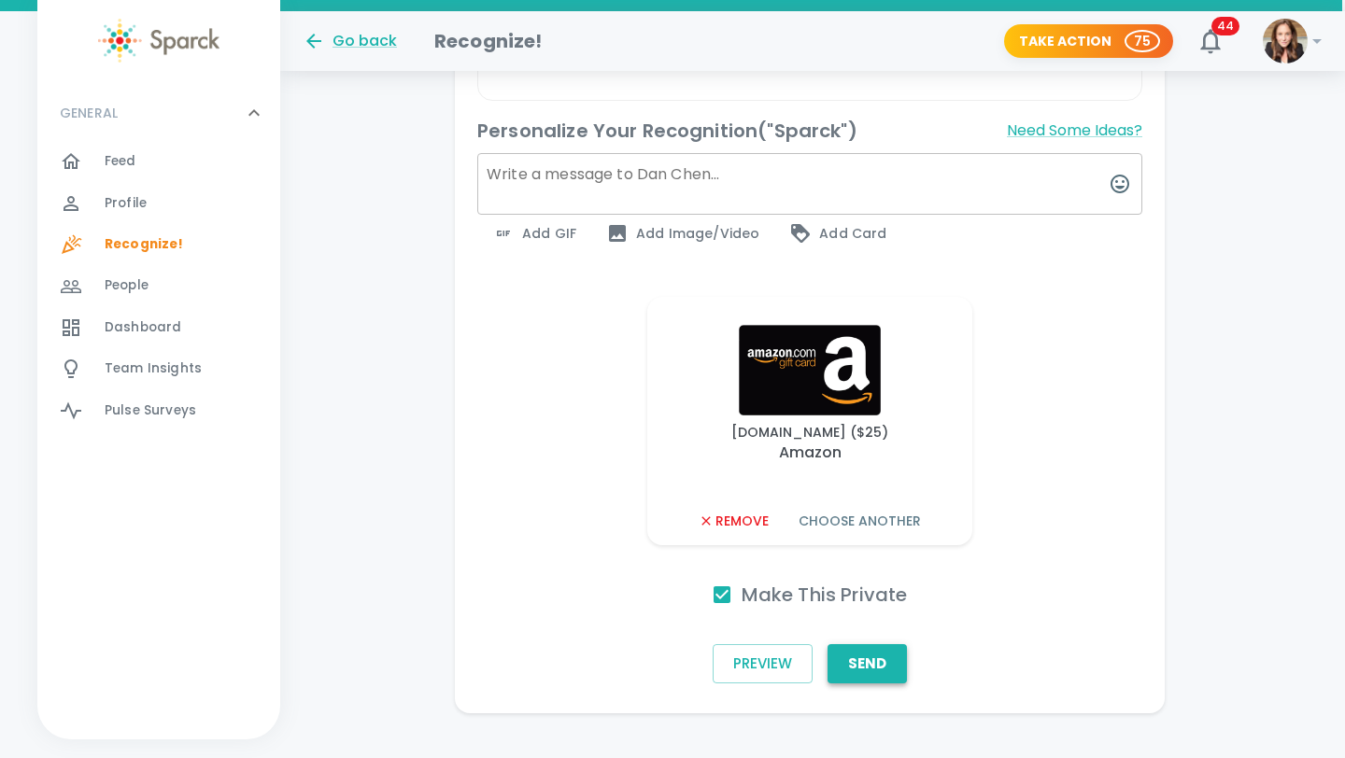
click at [870, 644] on button "Send" at bounding box center [866, 663] width 79 height 39
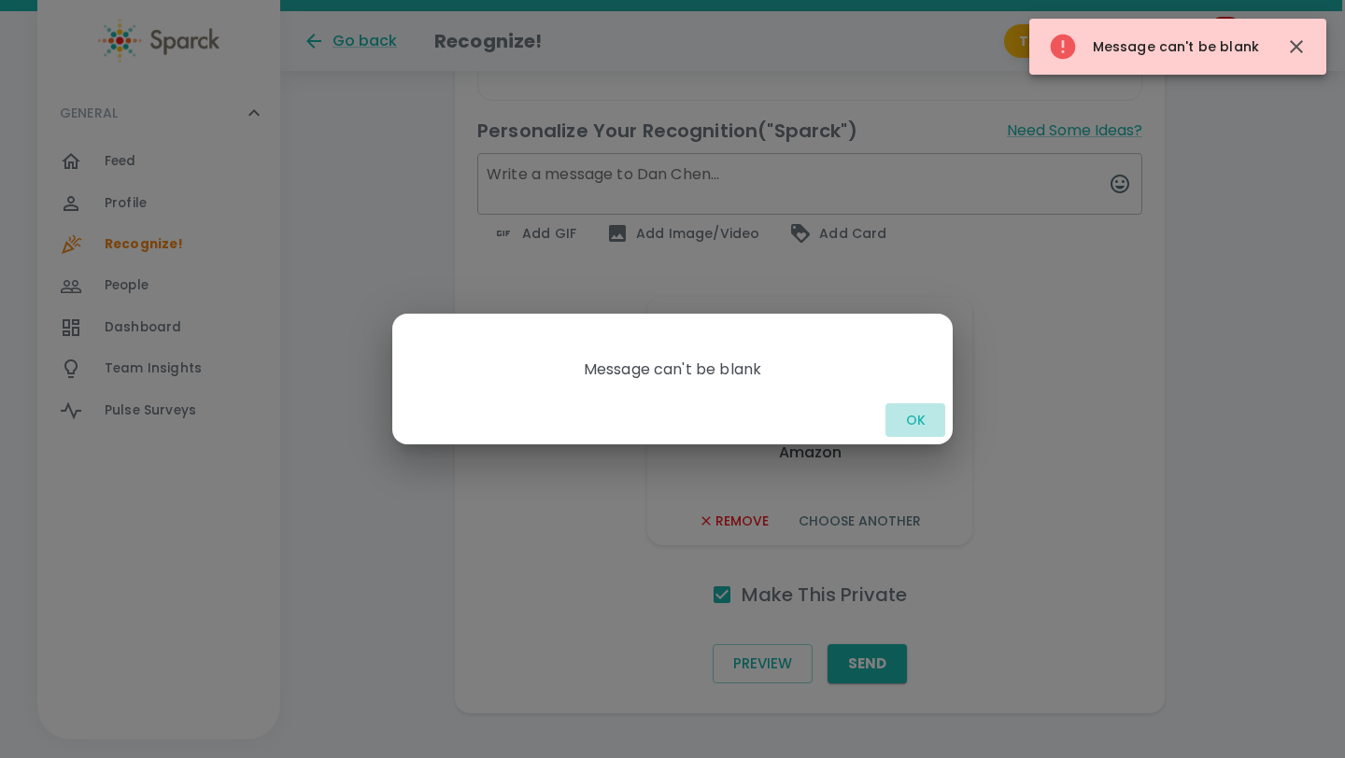
click at [920, 416] on button "OK" at bounding box center [915, 420] width 60 height 35
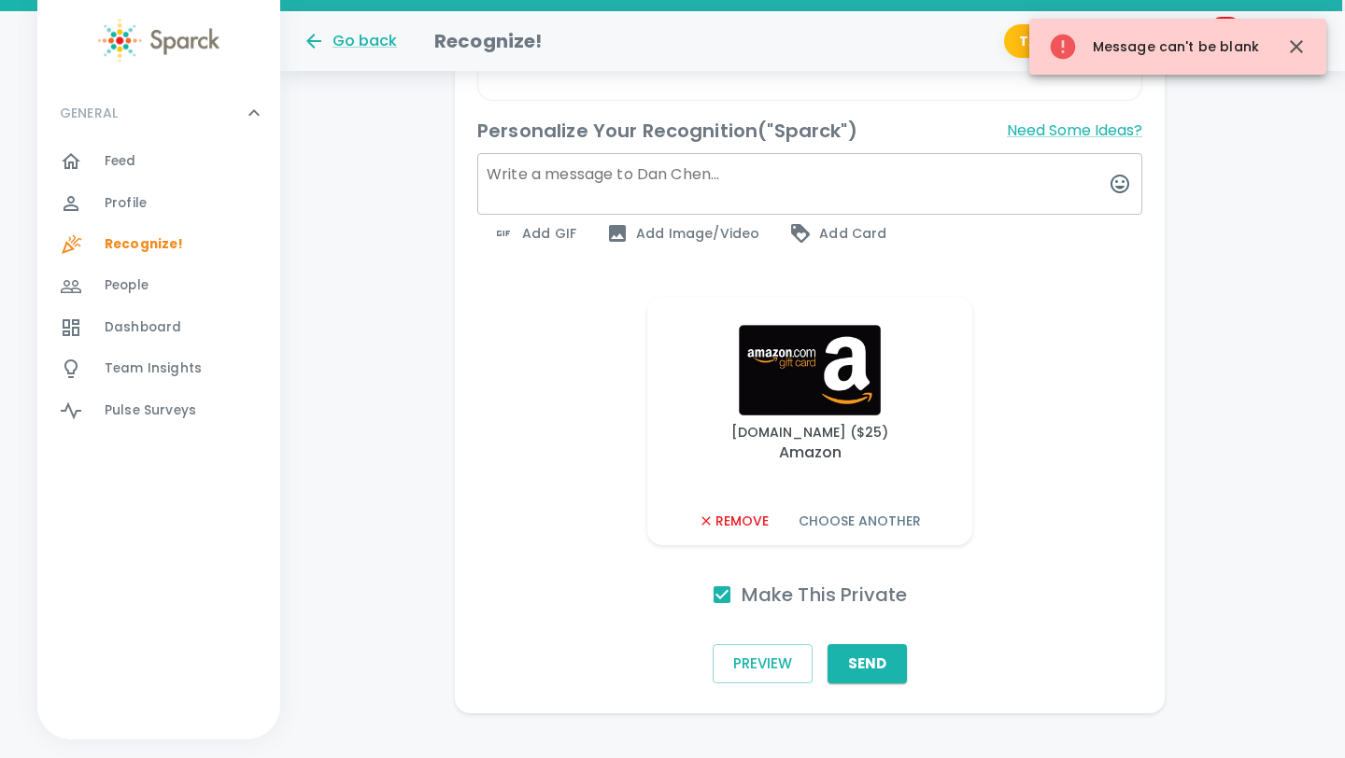
click at [845, 153] on textarea at bounding box center [809, 184] width 665 height 62
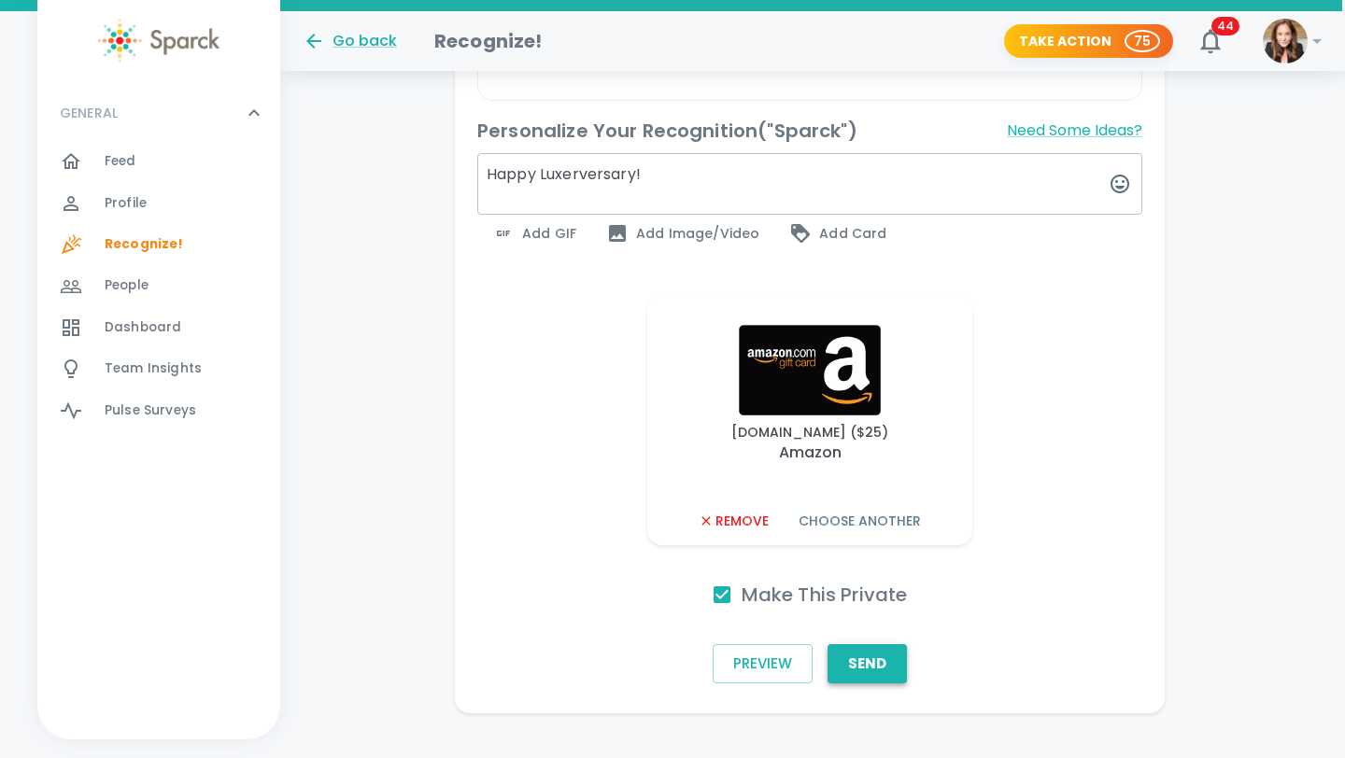
type textarea "Happy Luxerversary!"
click at [835, 644] on button "Send" at bounding box center [866, 663] width 79 height 39
